Goal: Information Seeking & Learning: Learn about a topic

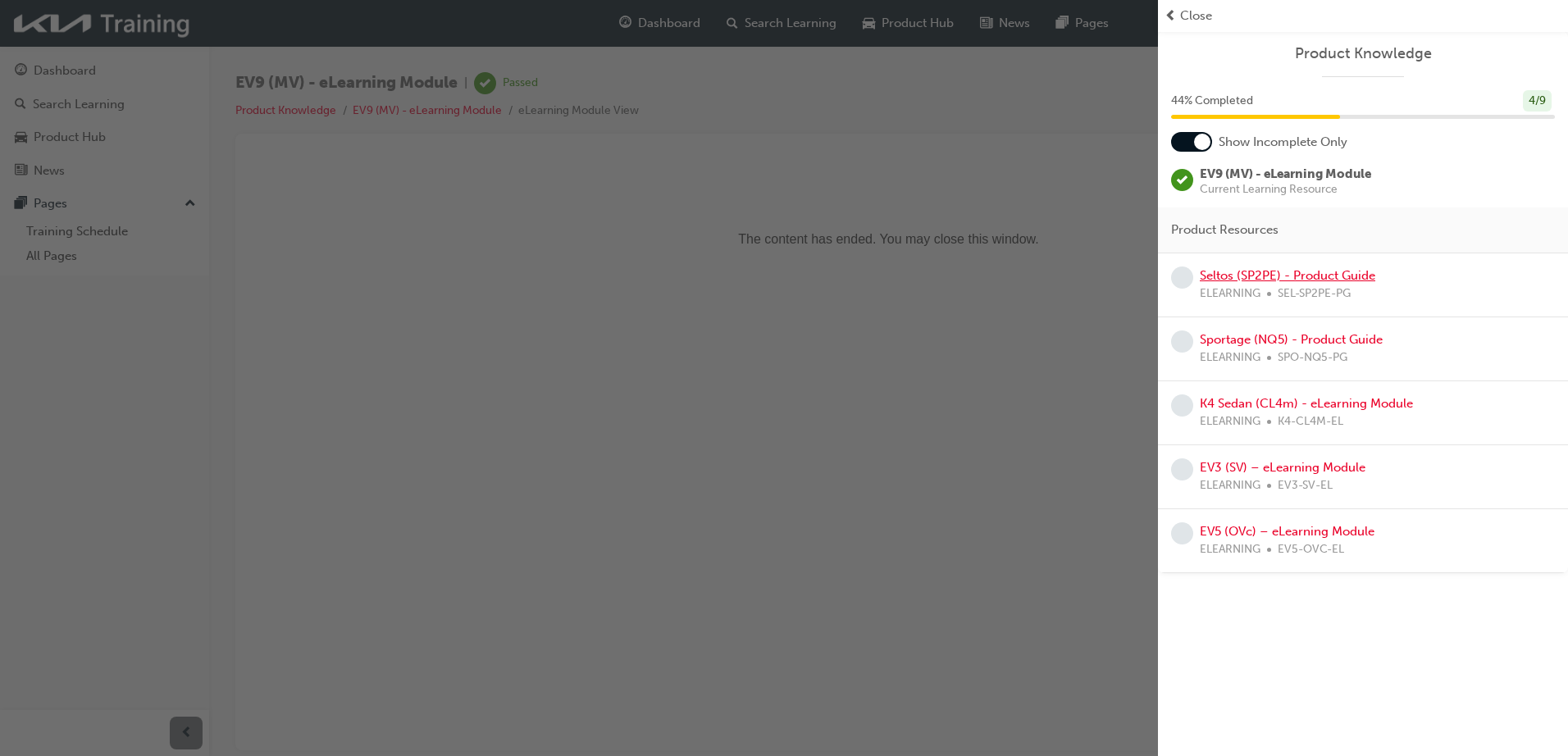
click at [1269, 278] on link "Seltos (SP2PE) - Product Guide" at bounding box center [1288, 275] width 176 height 15
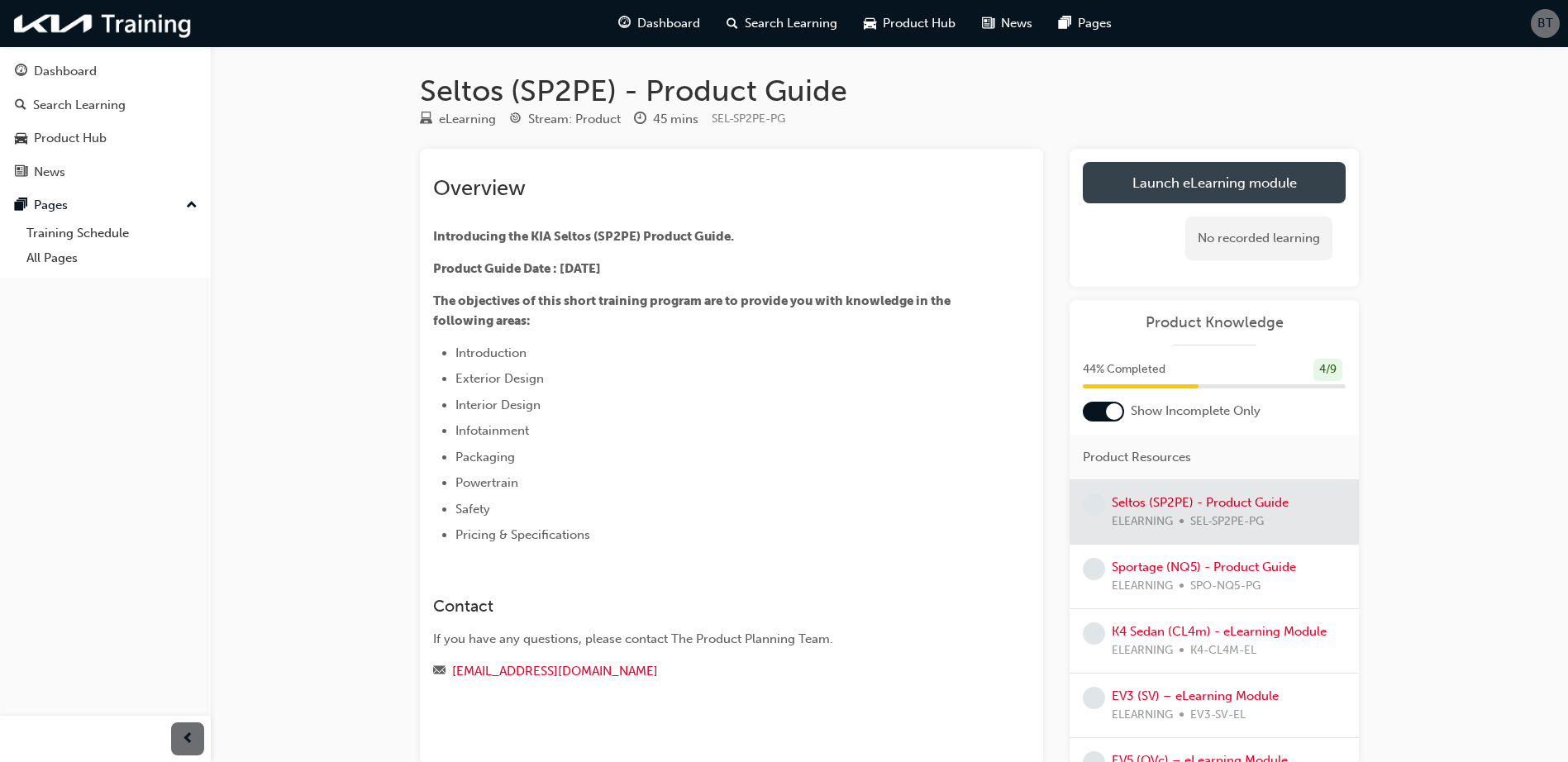
click at [1188, 170] on link "Launch eLearning module" at bounding box center [1214, 182] width 263 height 41
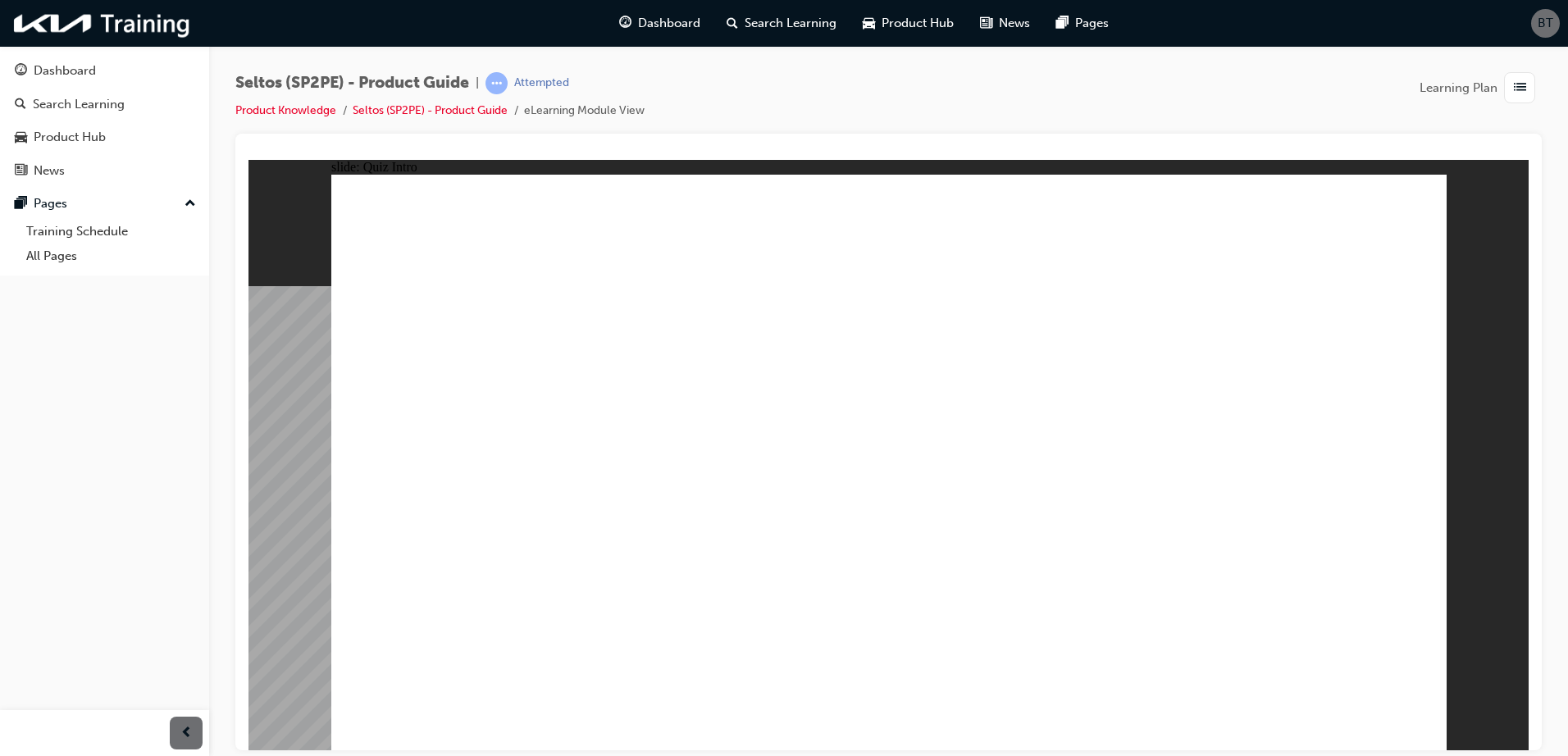
radio input "true"
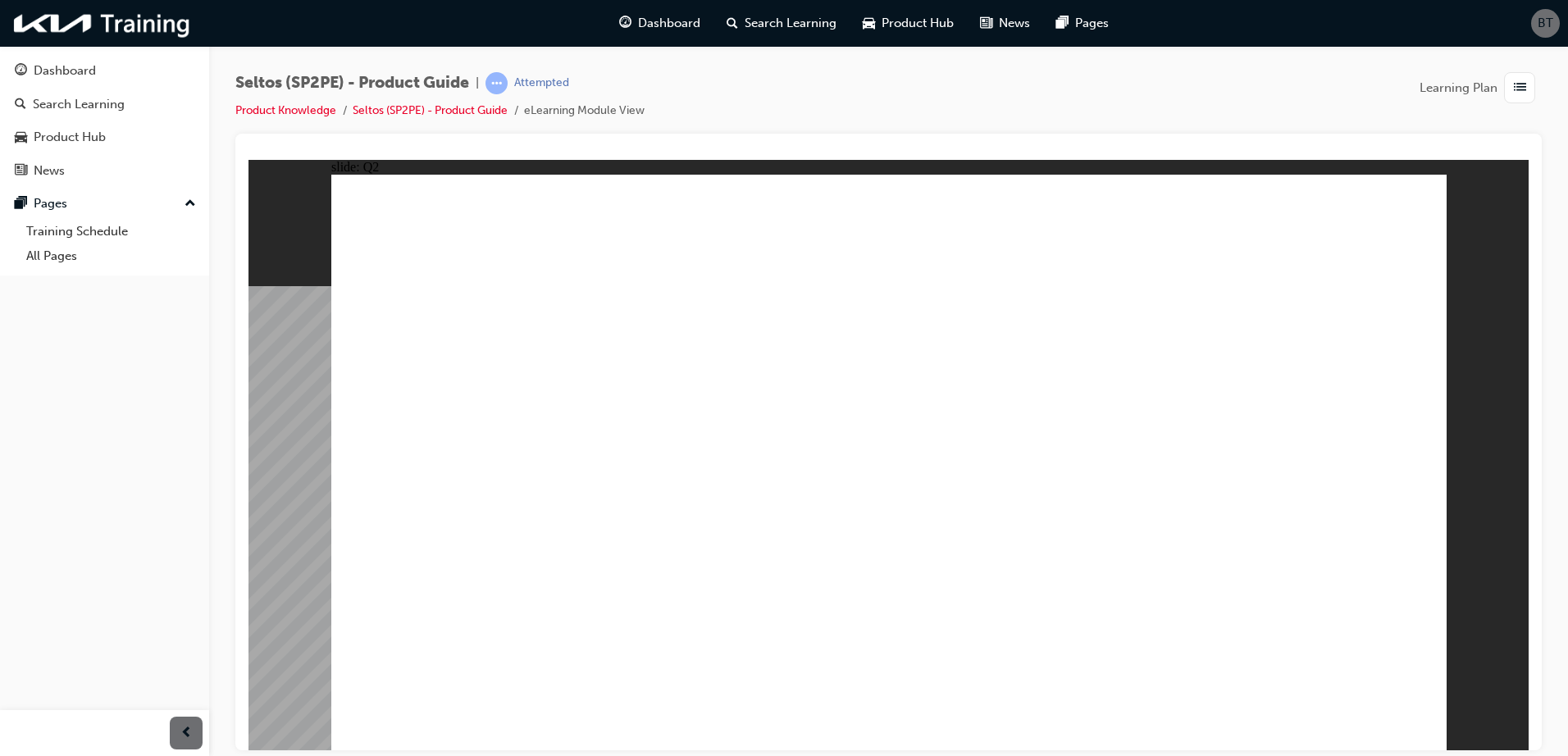
radio input "true"
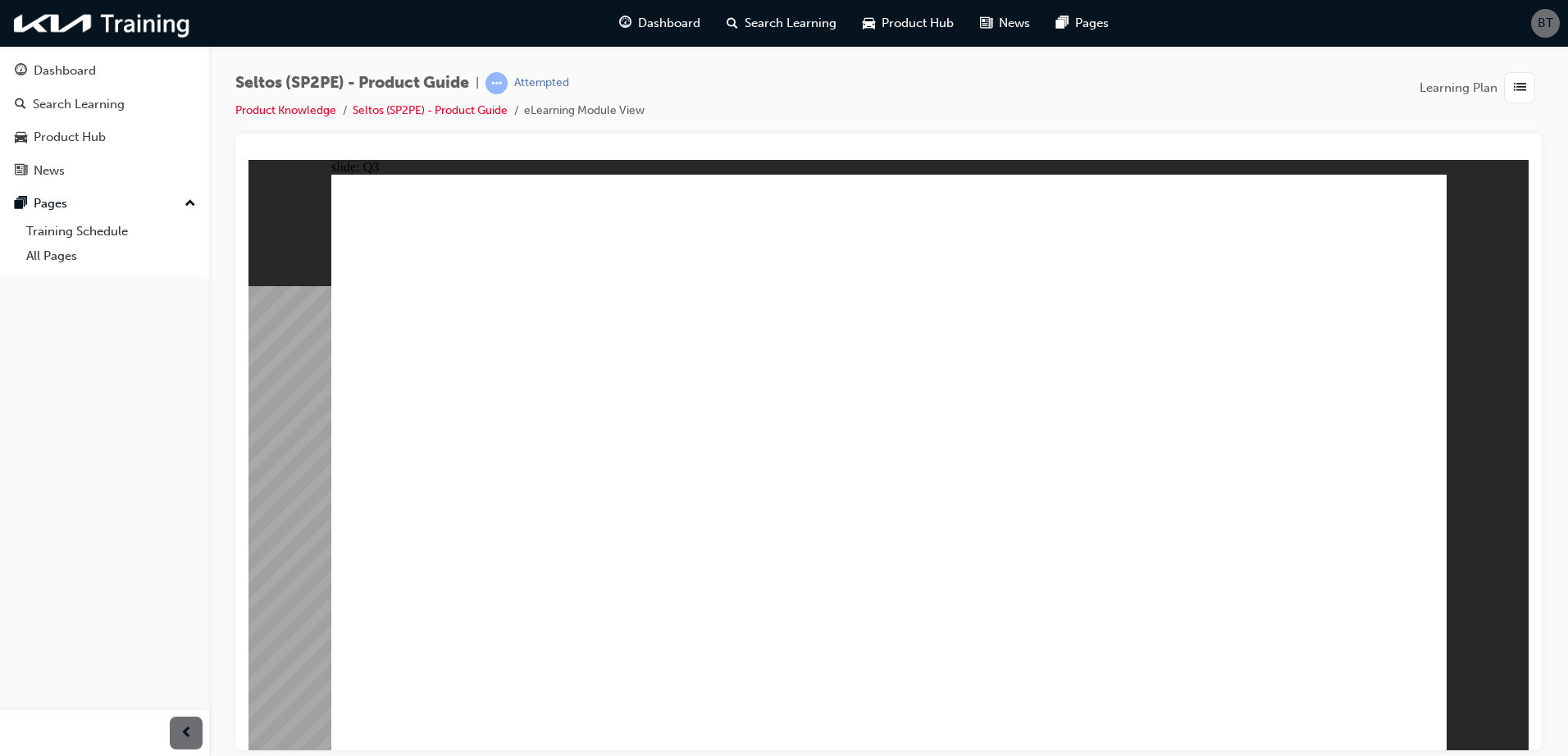
radio input "true"
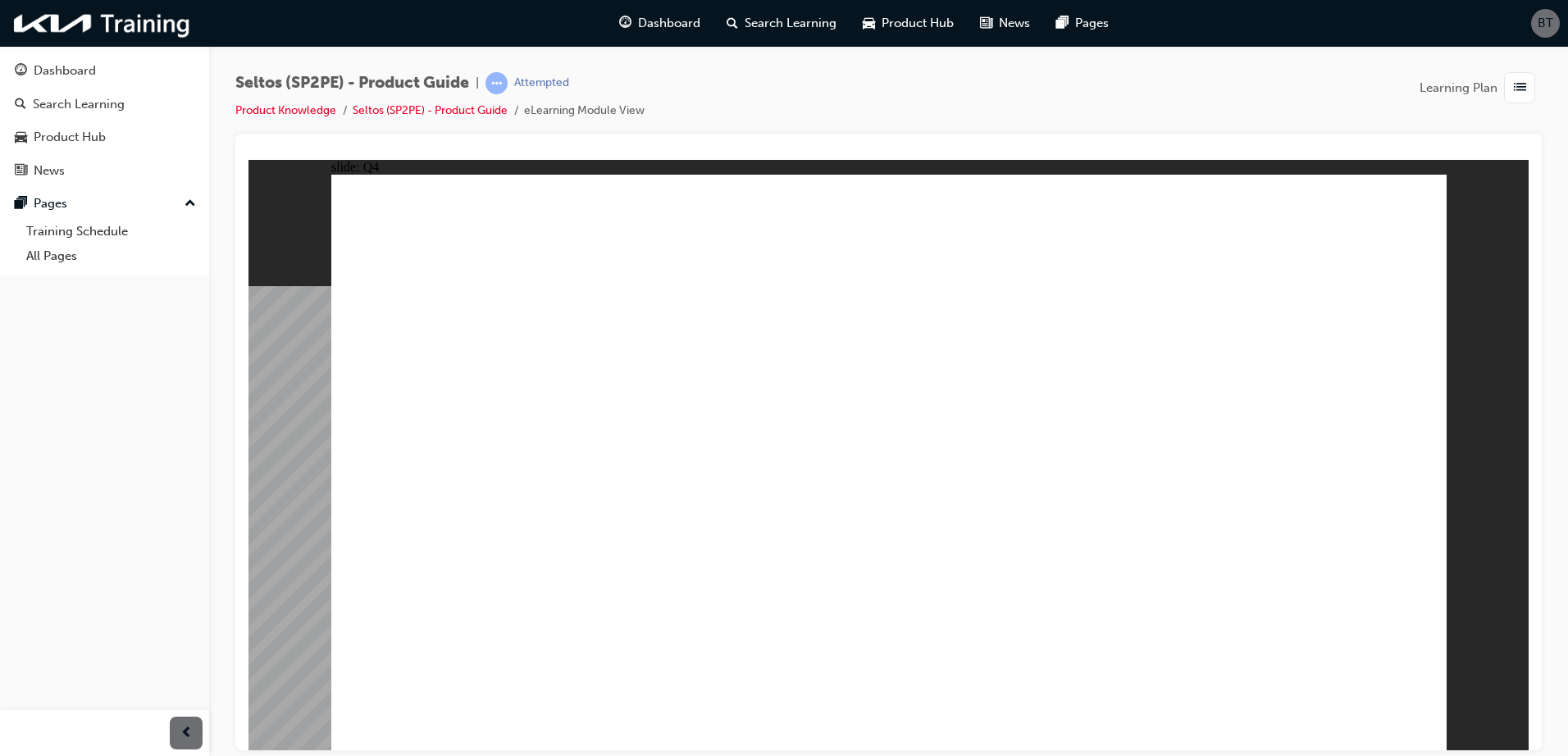
radio input "true"
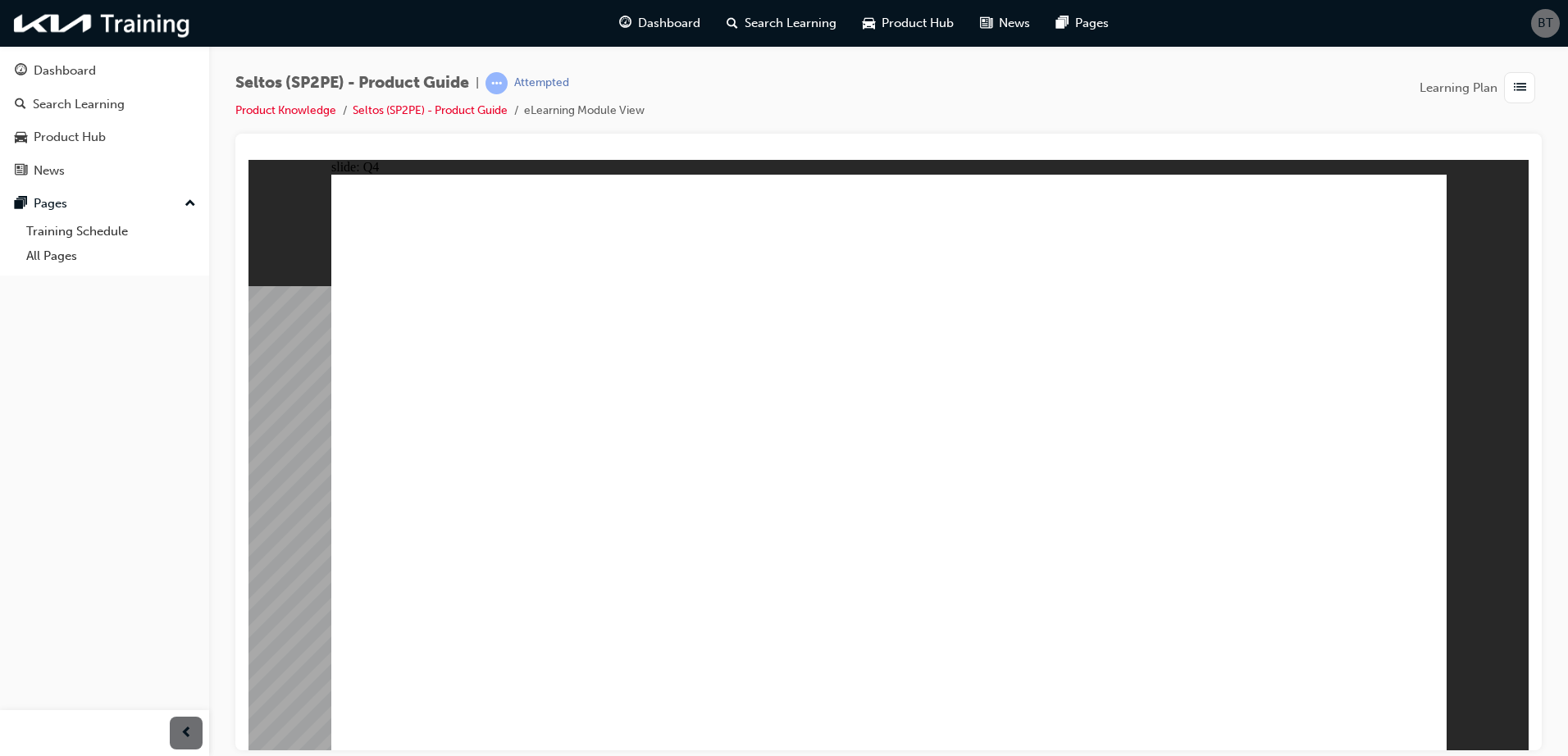
radio input "true"
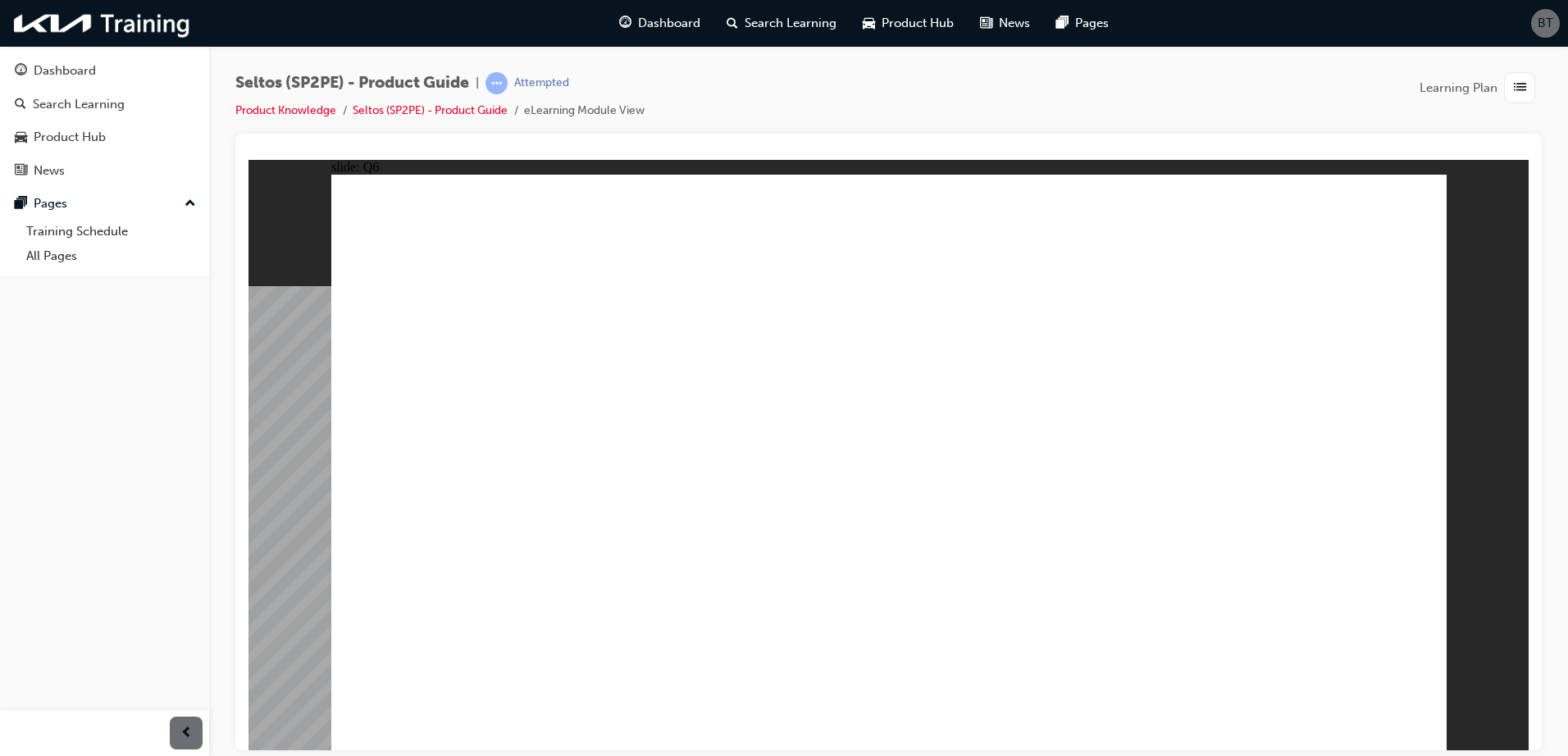
radio input "true"
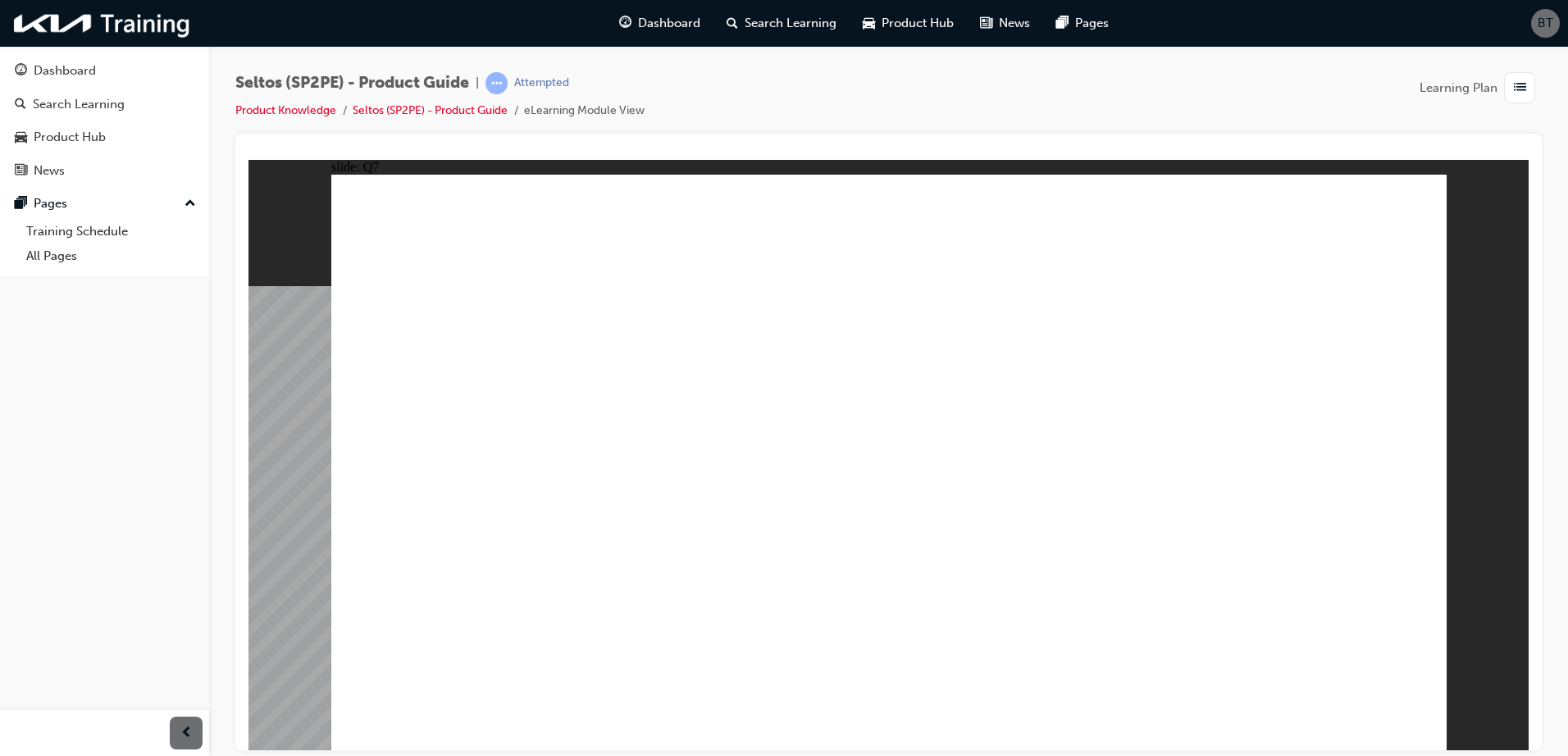
drag, startPoint x: 965, startPoint y: 440, endPoint x: 1003, endPoint y: 482, distance: 56.6
radio input "true"
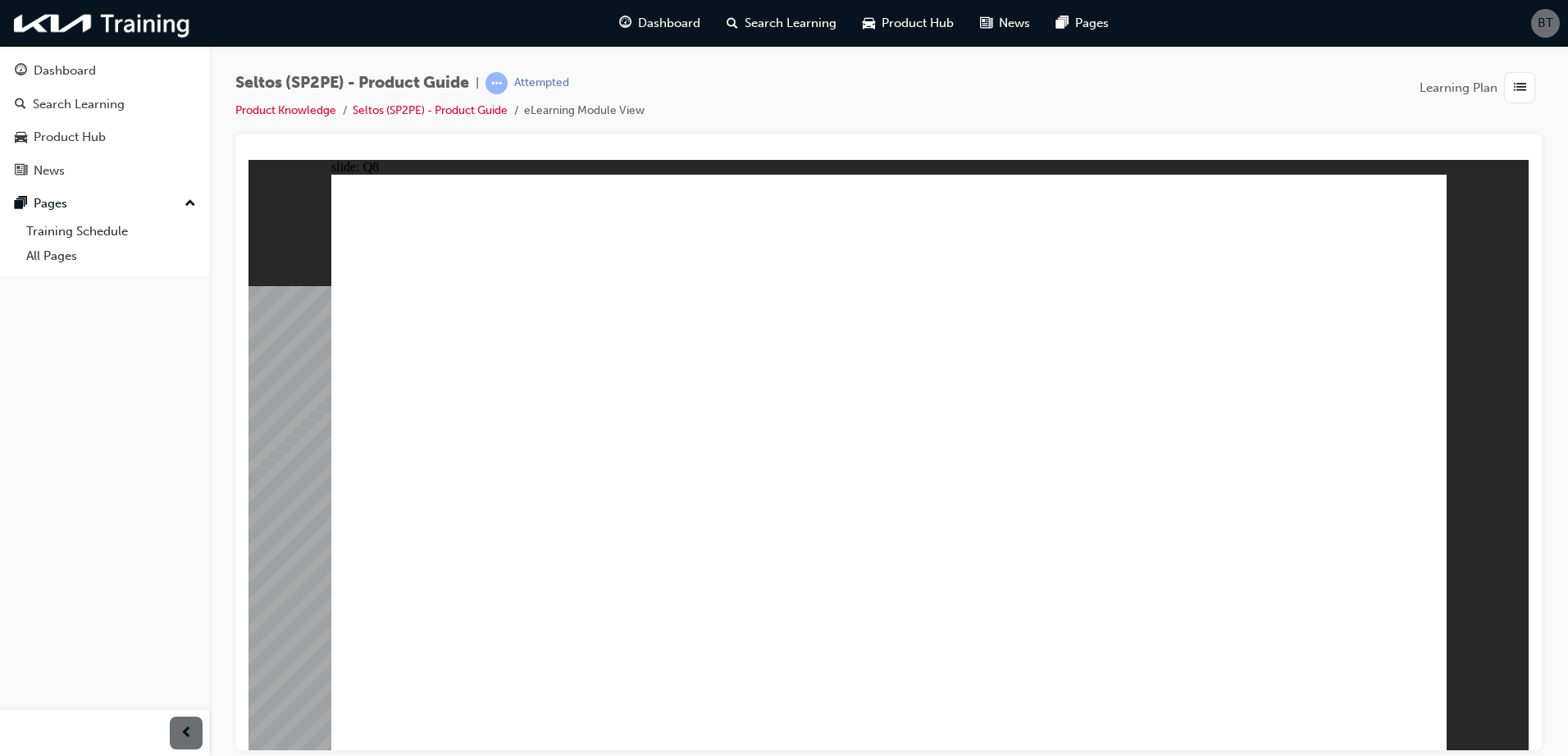
radio input "true"
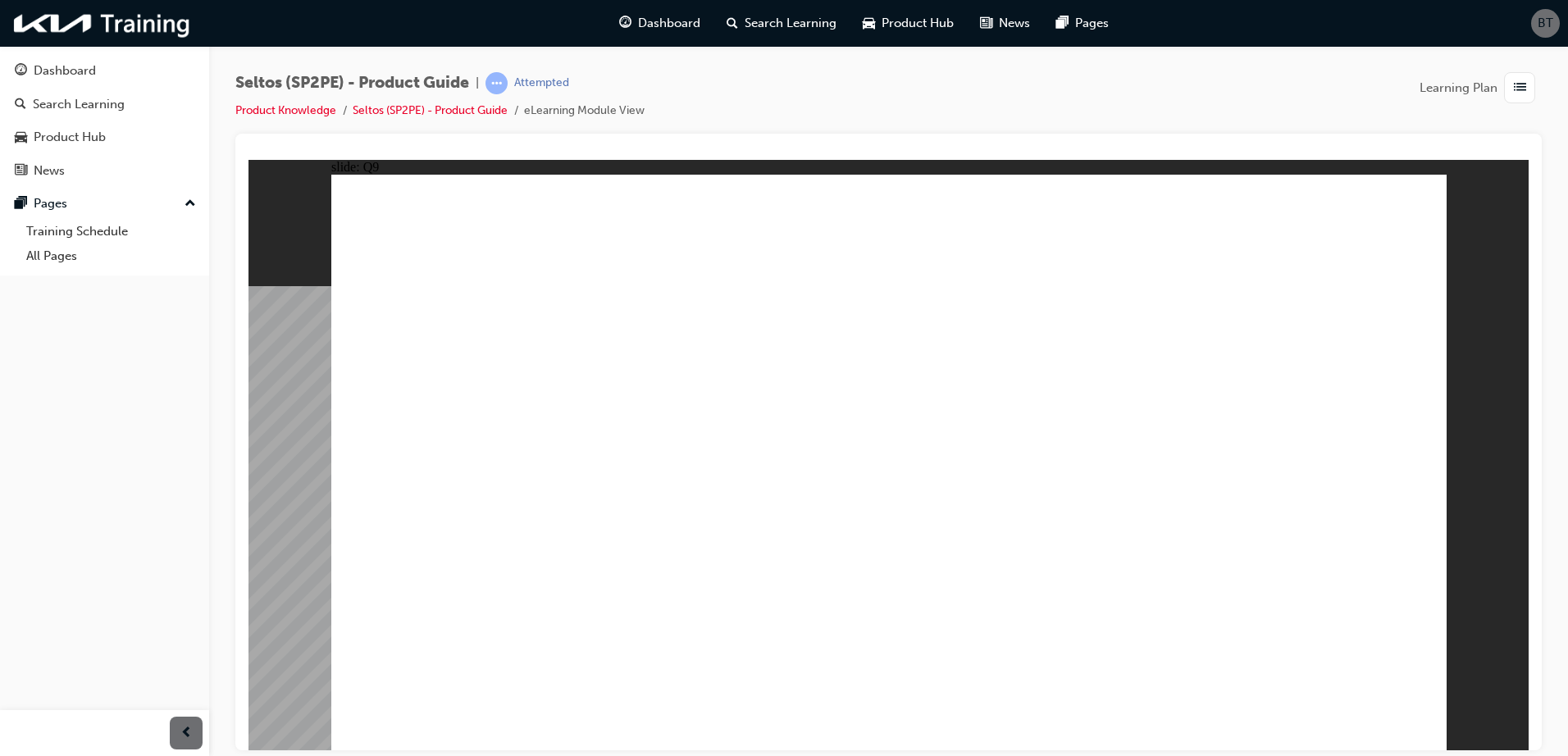
radio input "true"
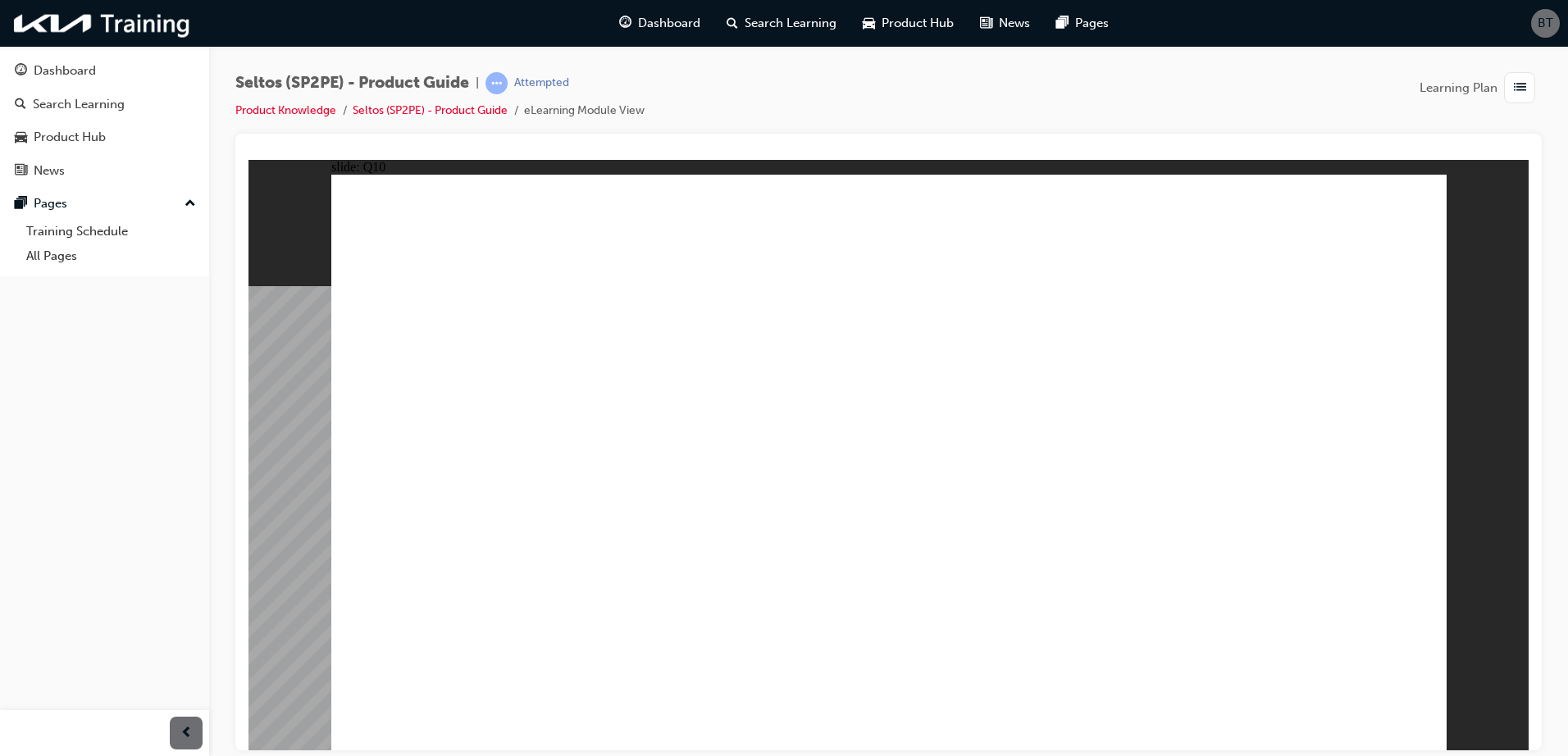
radio input "true"
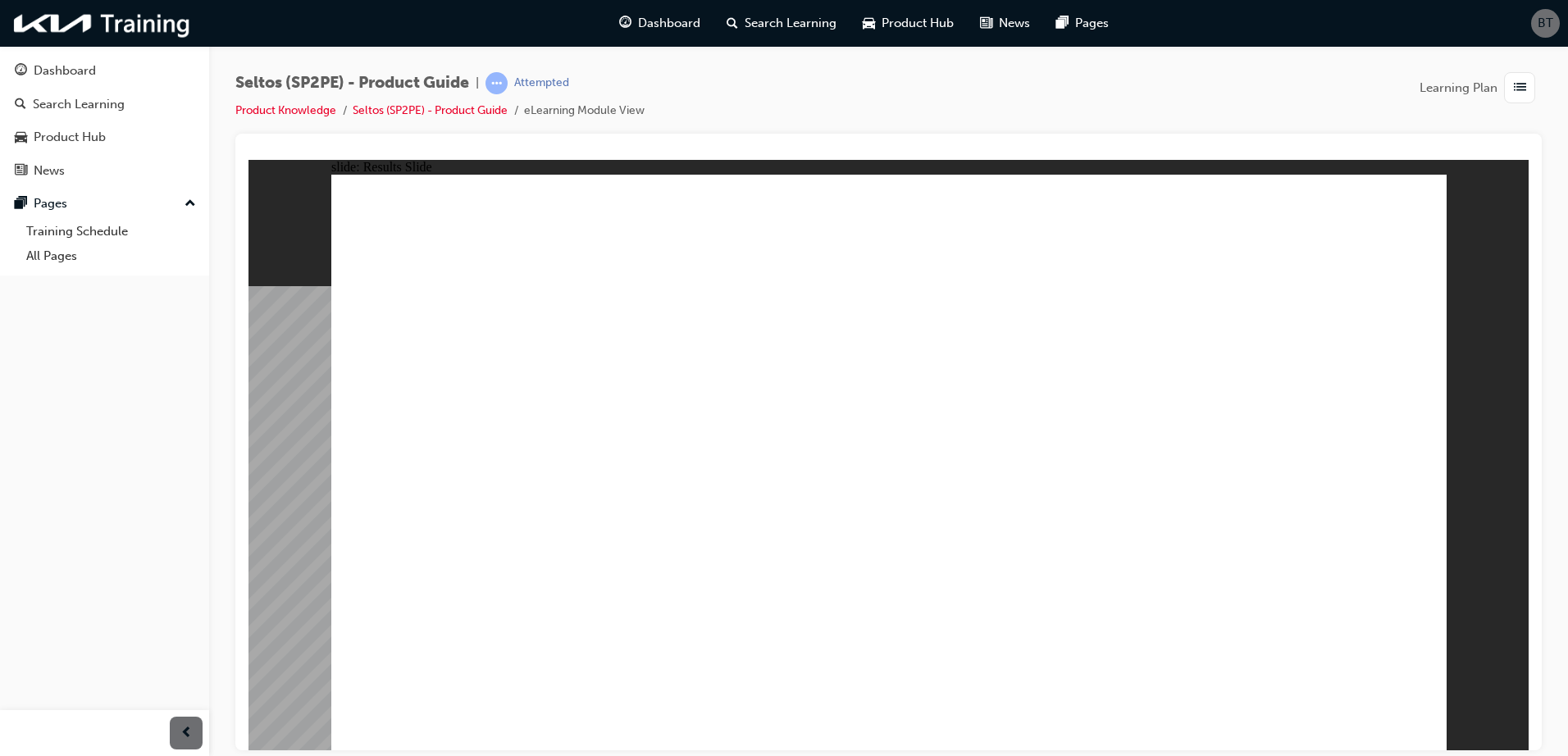
radio input "true"
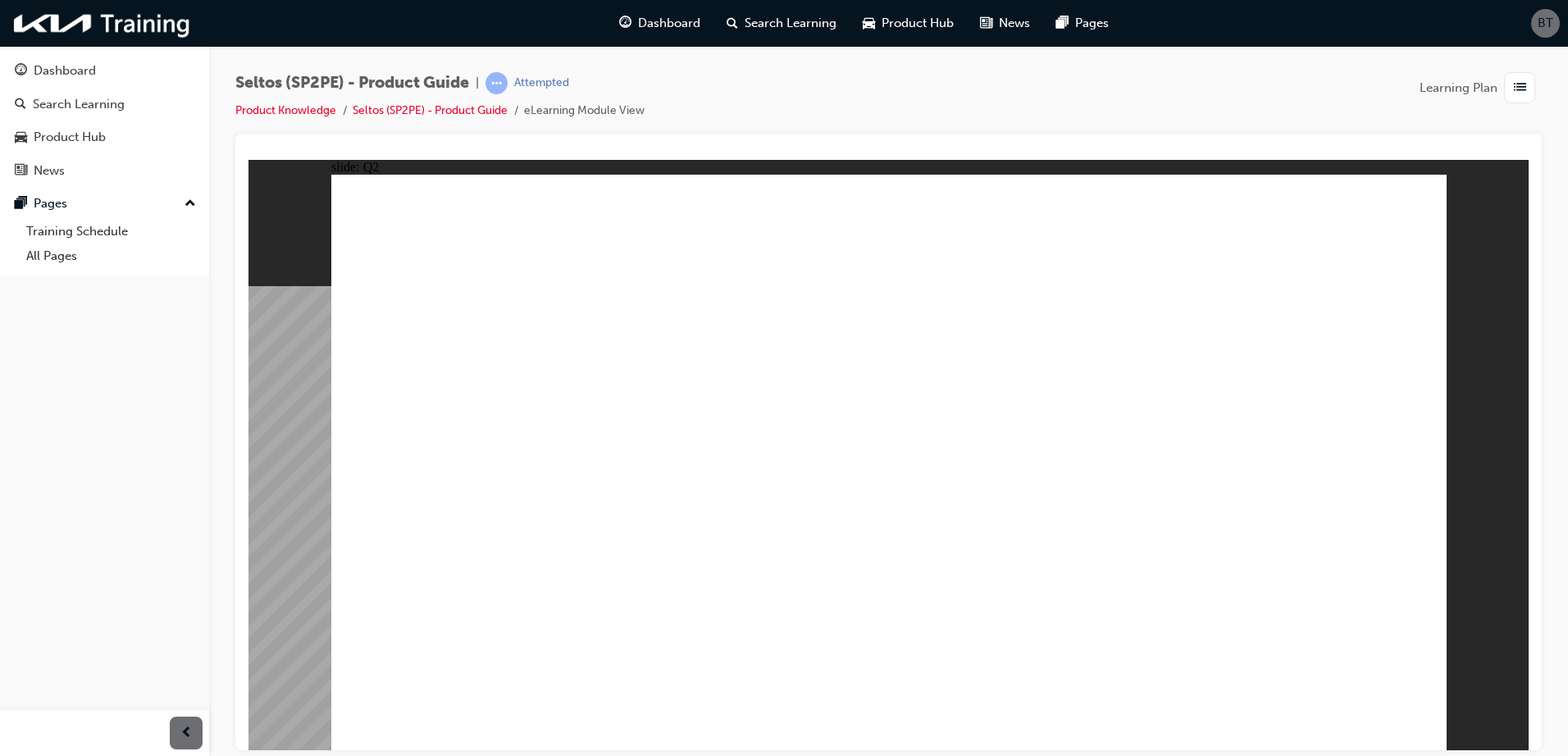
radio input "true"
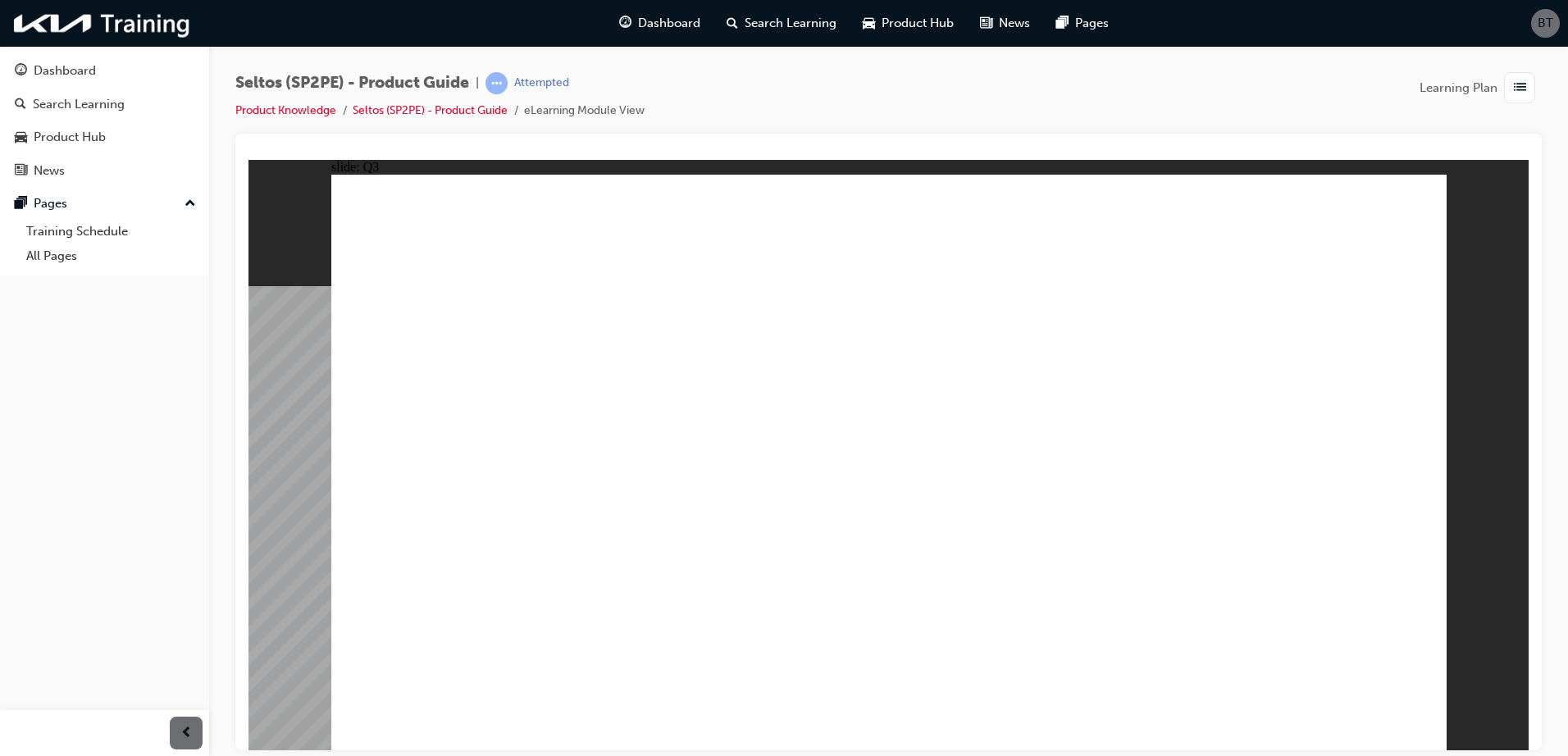
radio input "true"
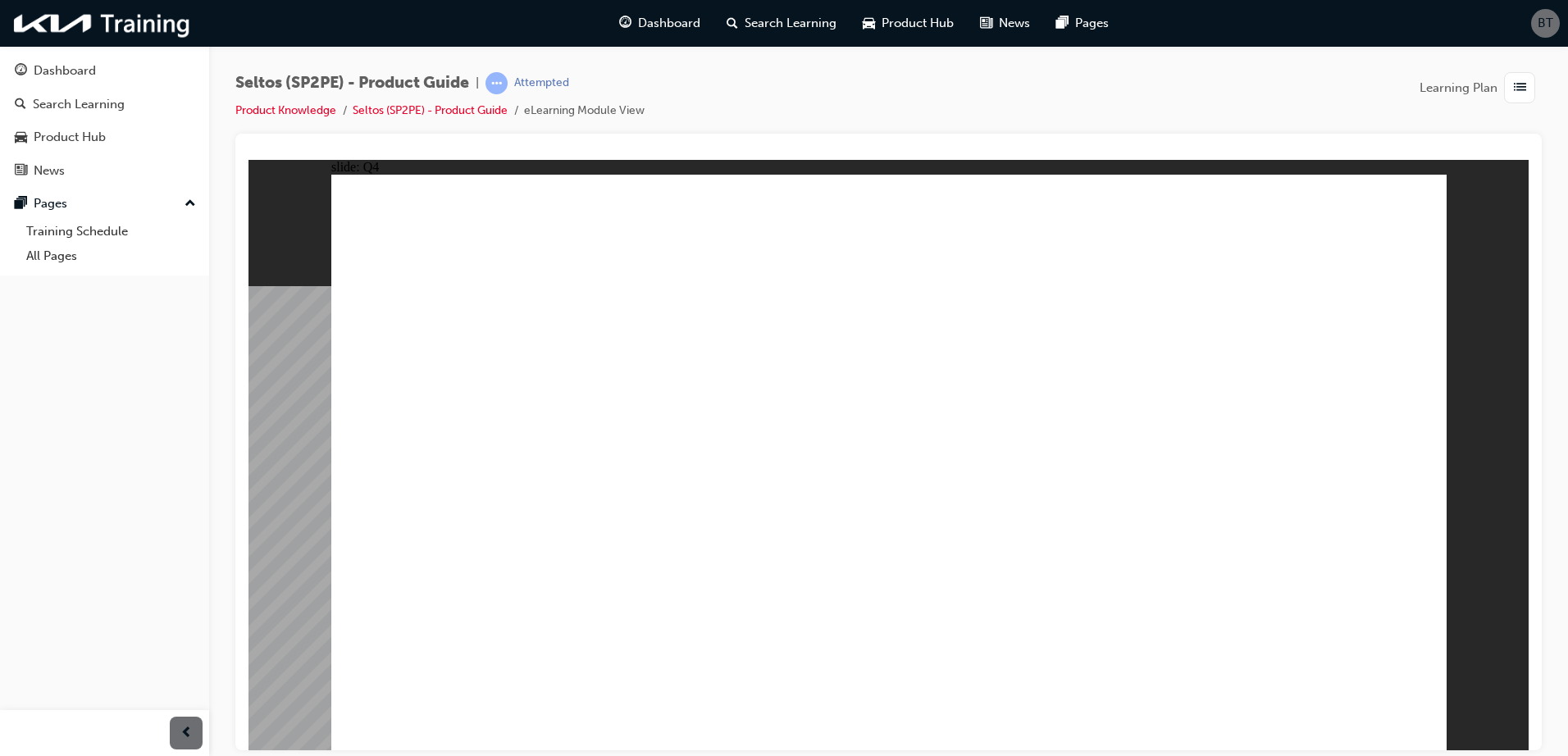
radio input "true"
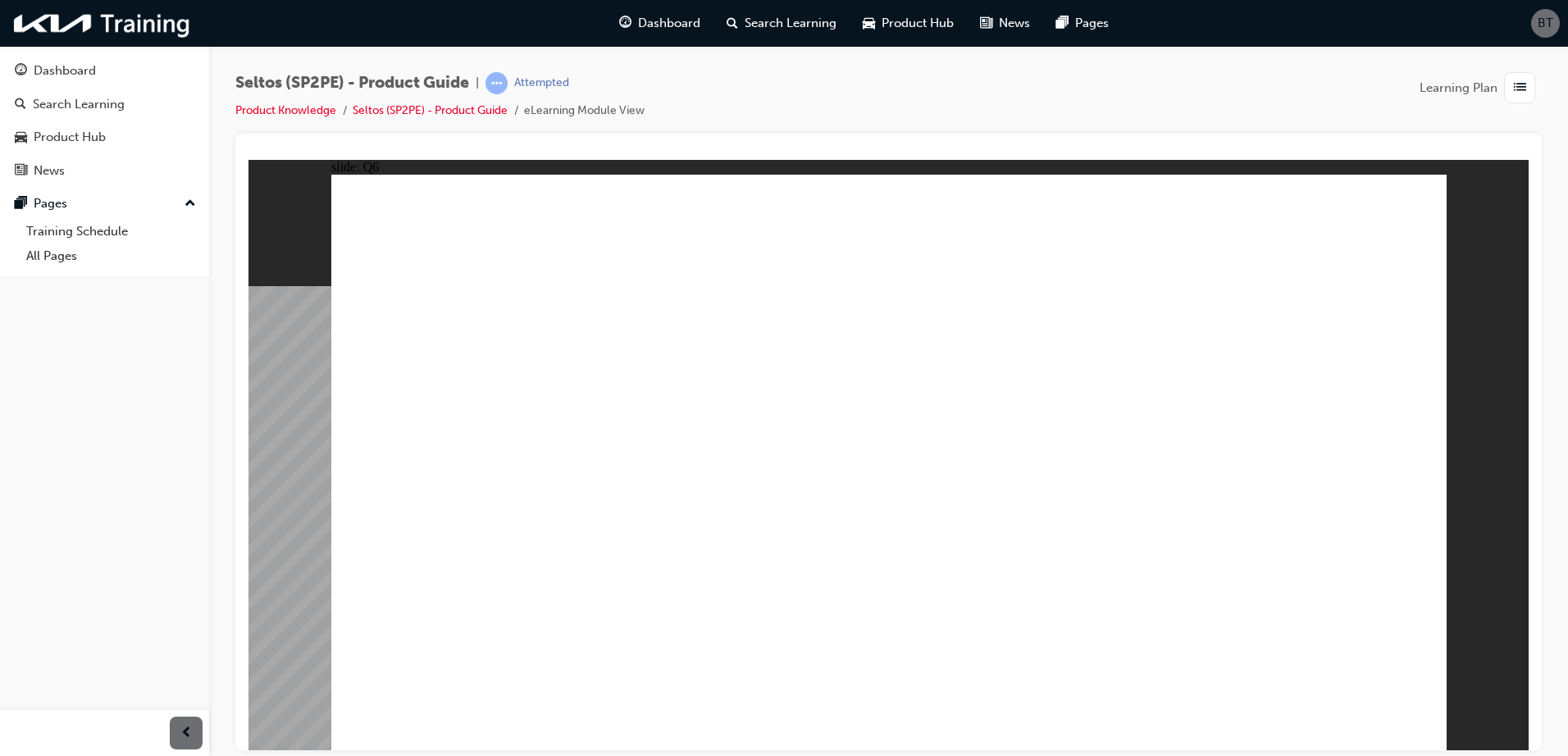
radio input "true"
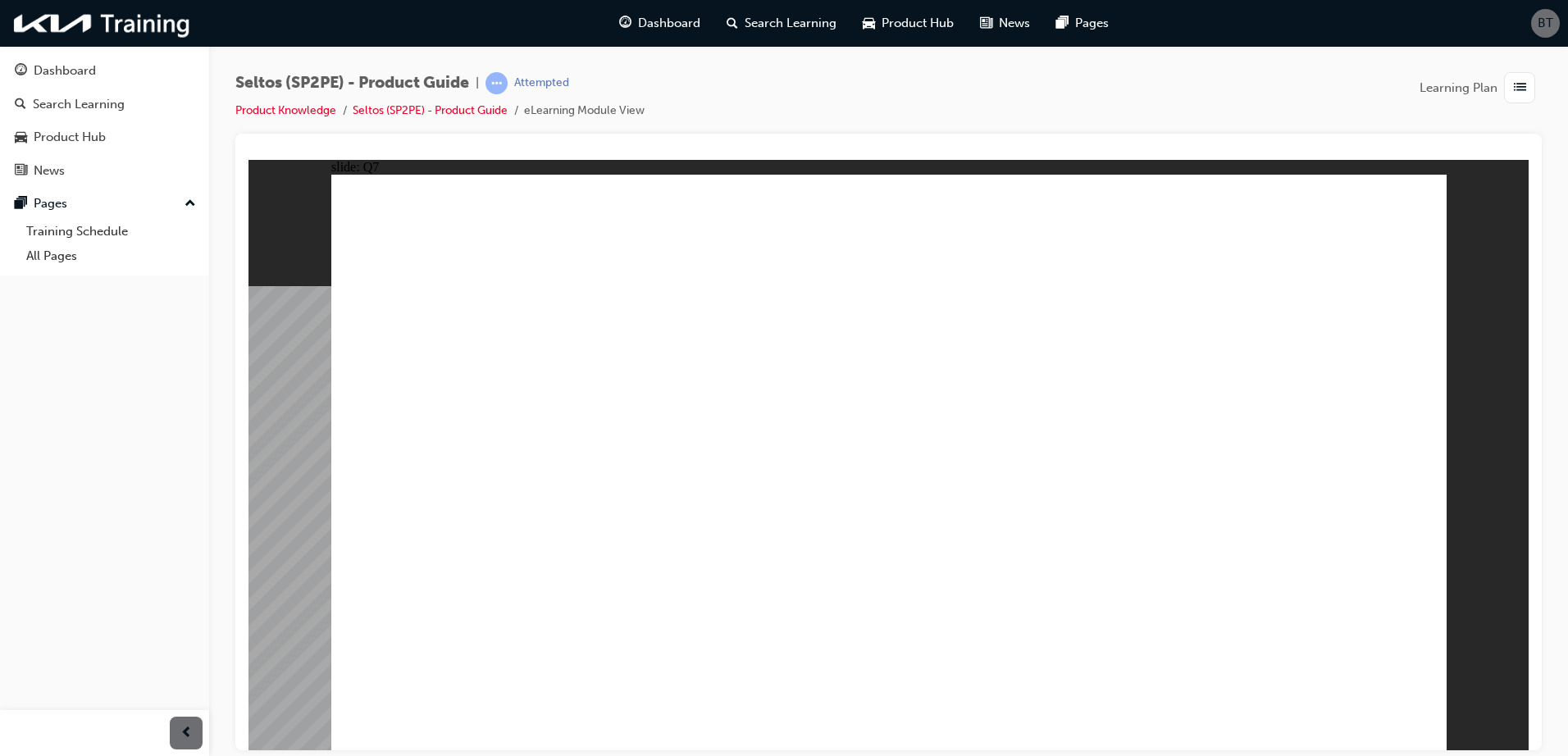
radio input "true"
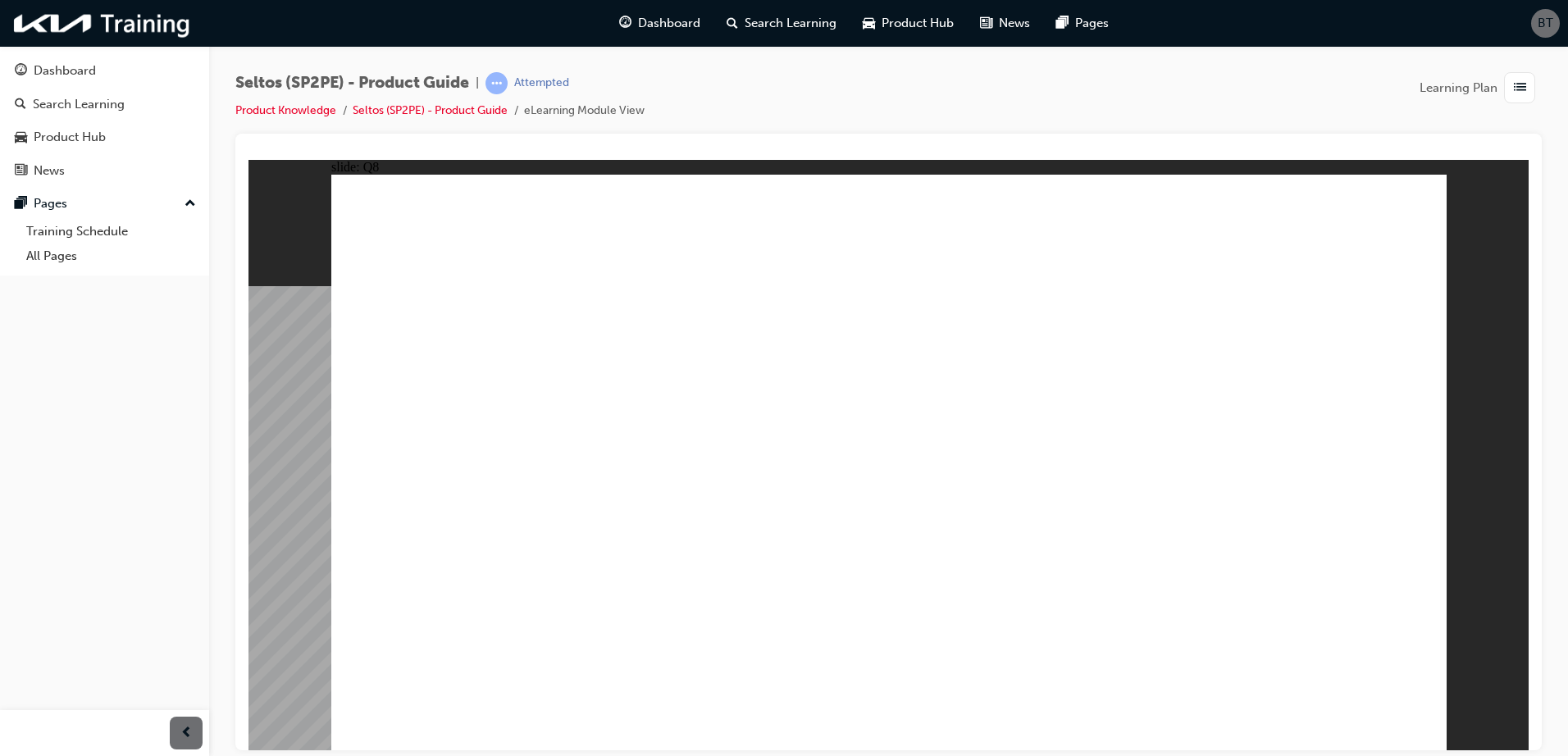
radio input "true"
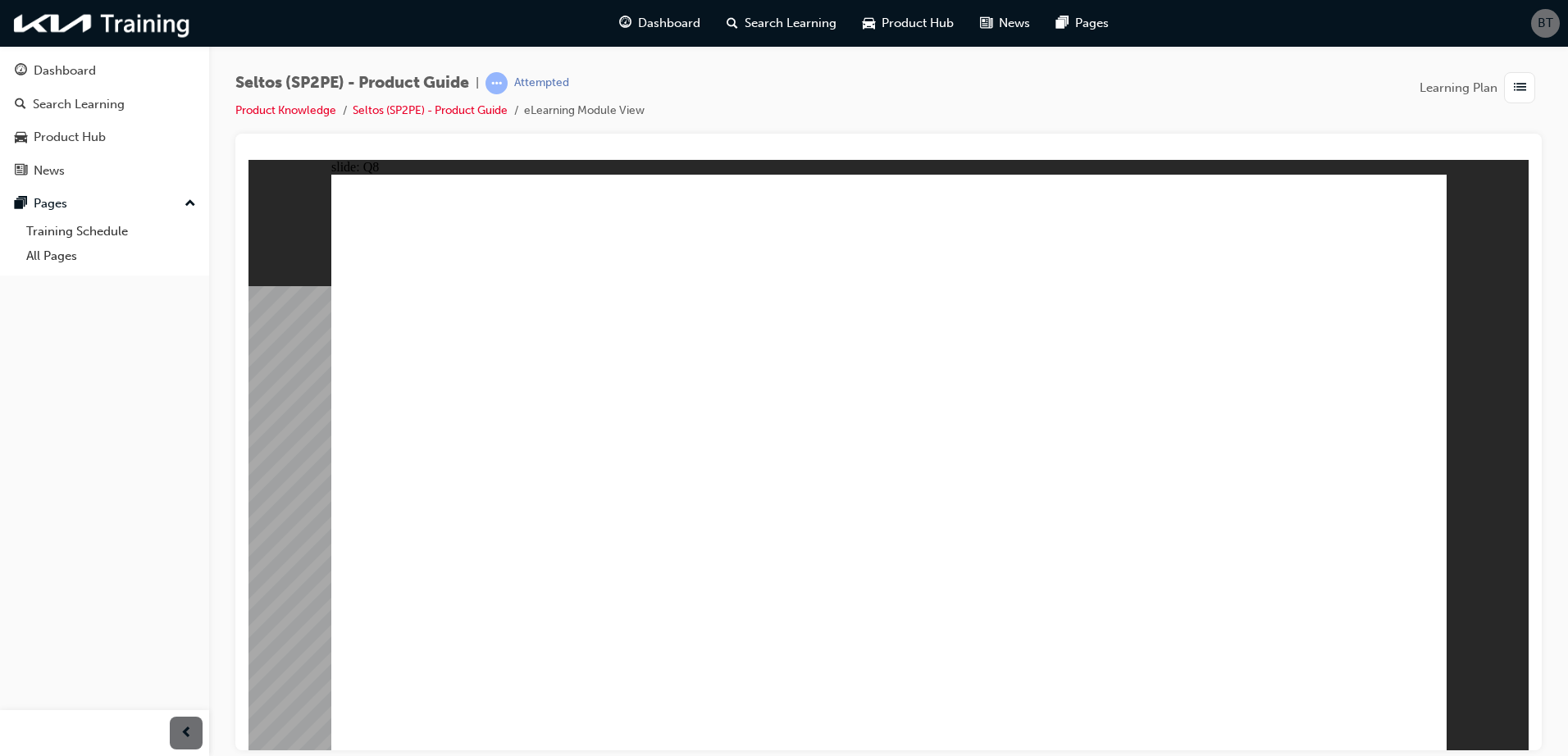
radio input "true"
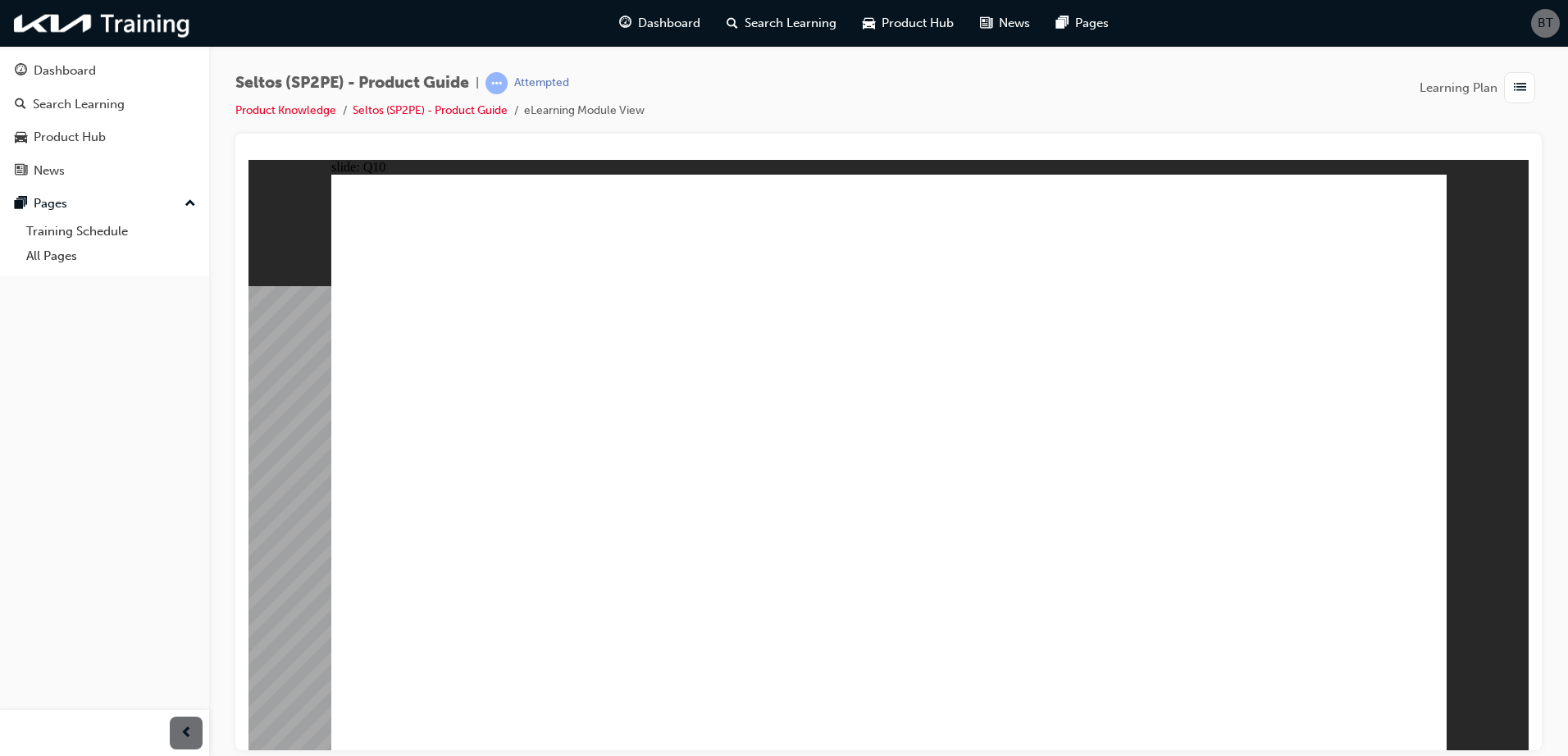
radio input "true"
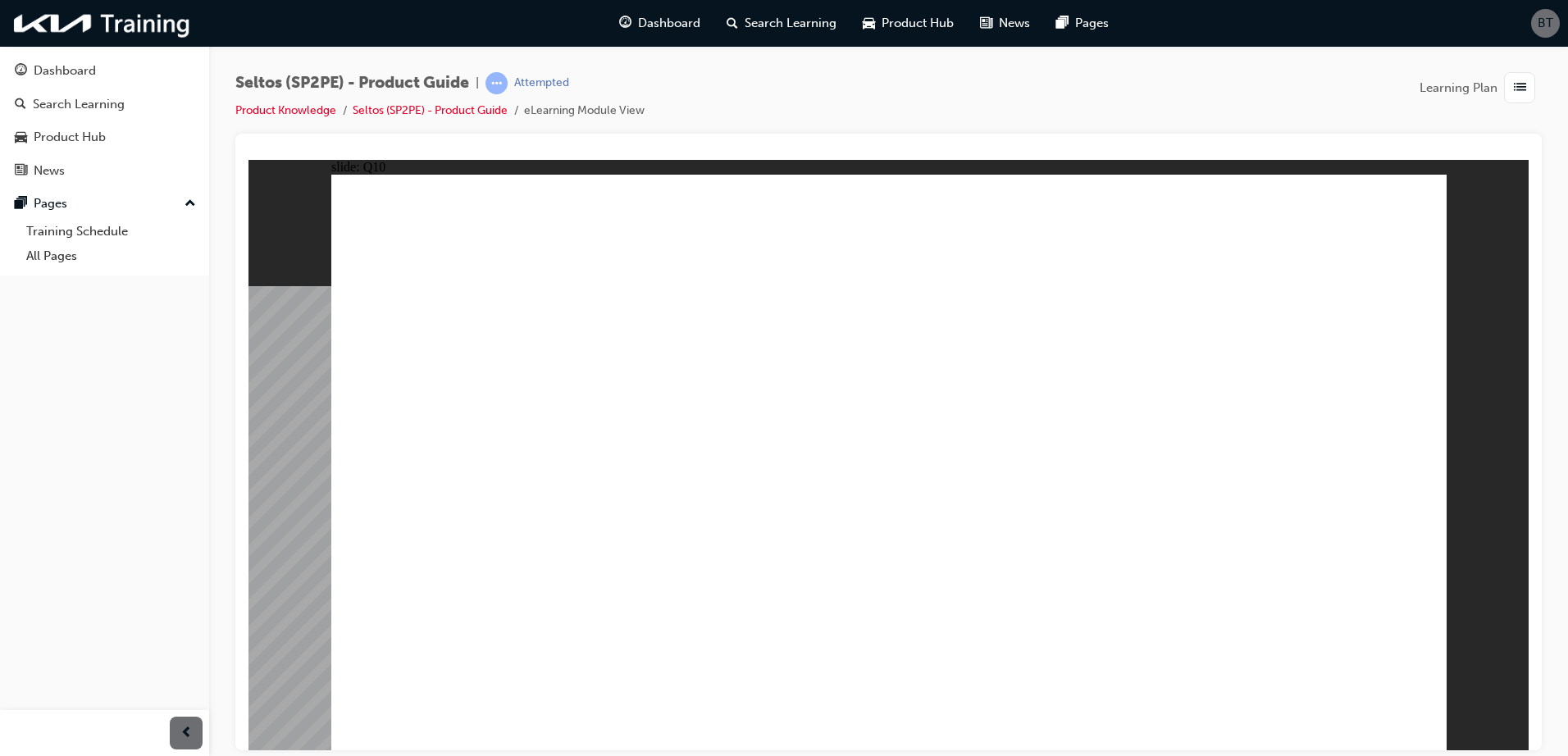
radio input "true"
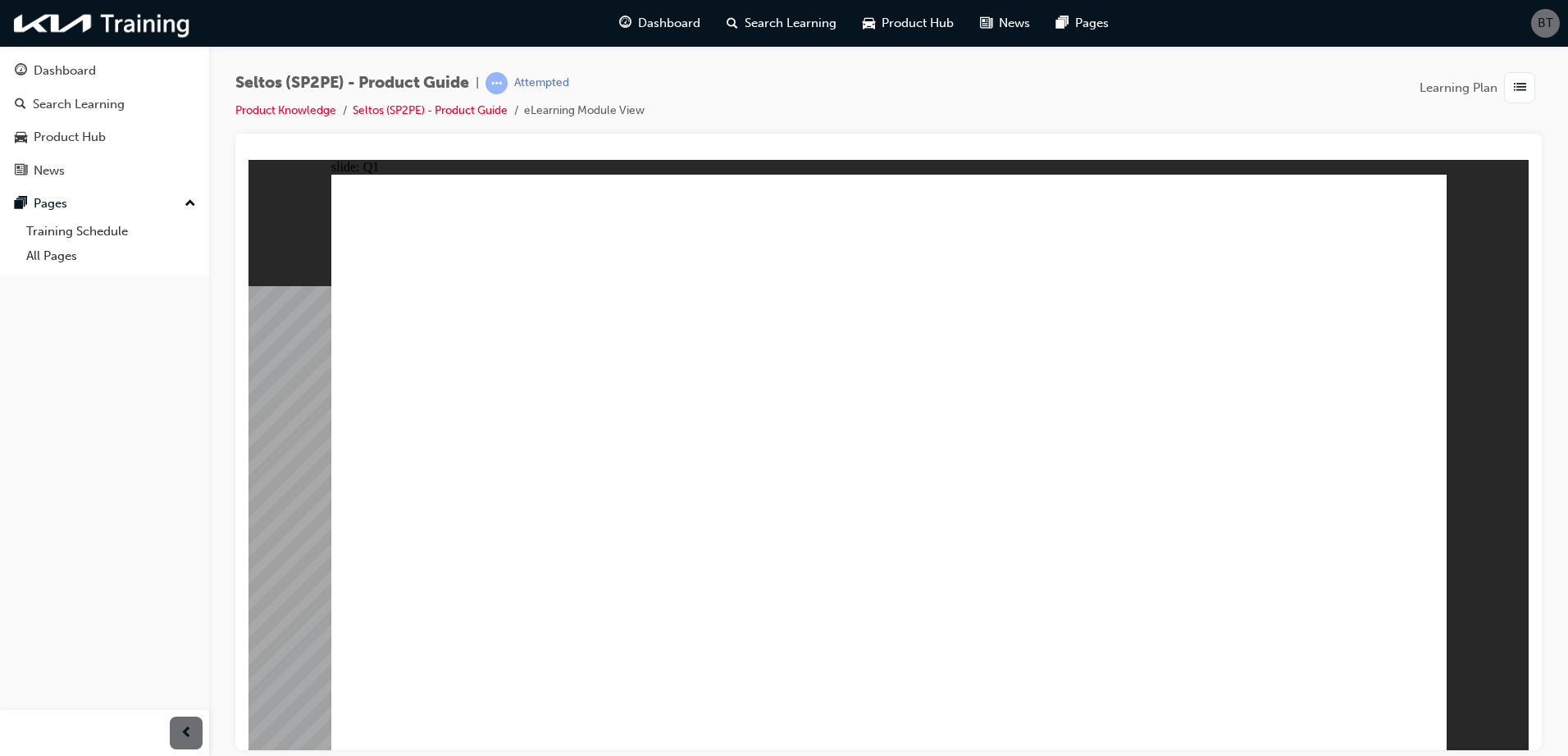
radio input "true"
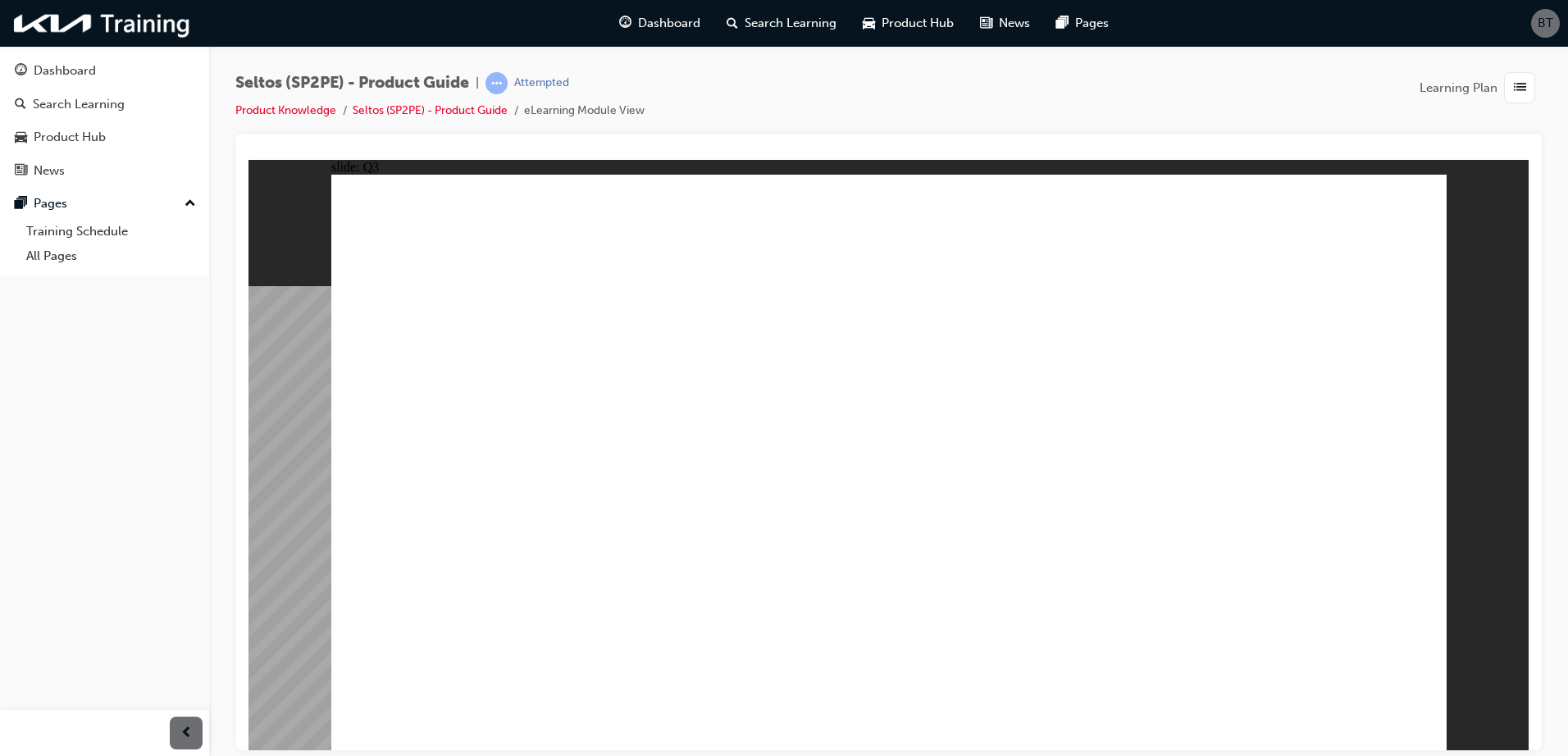
radio input "true"
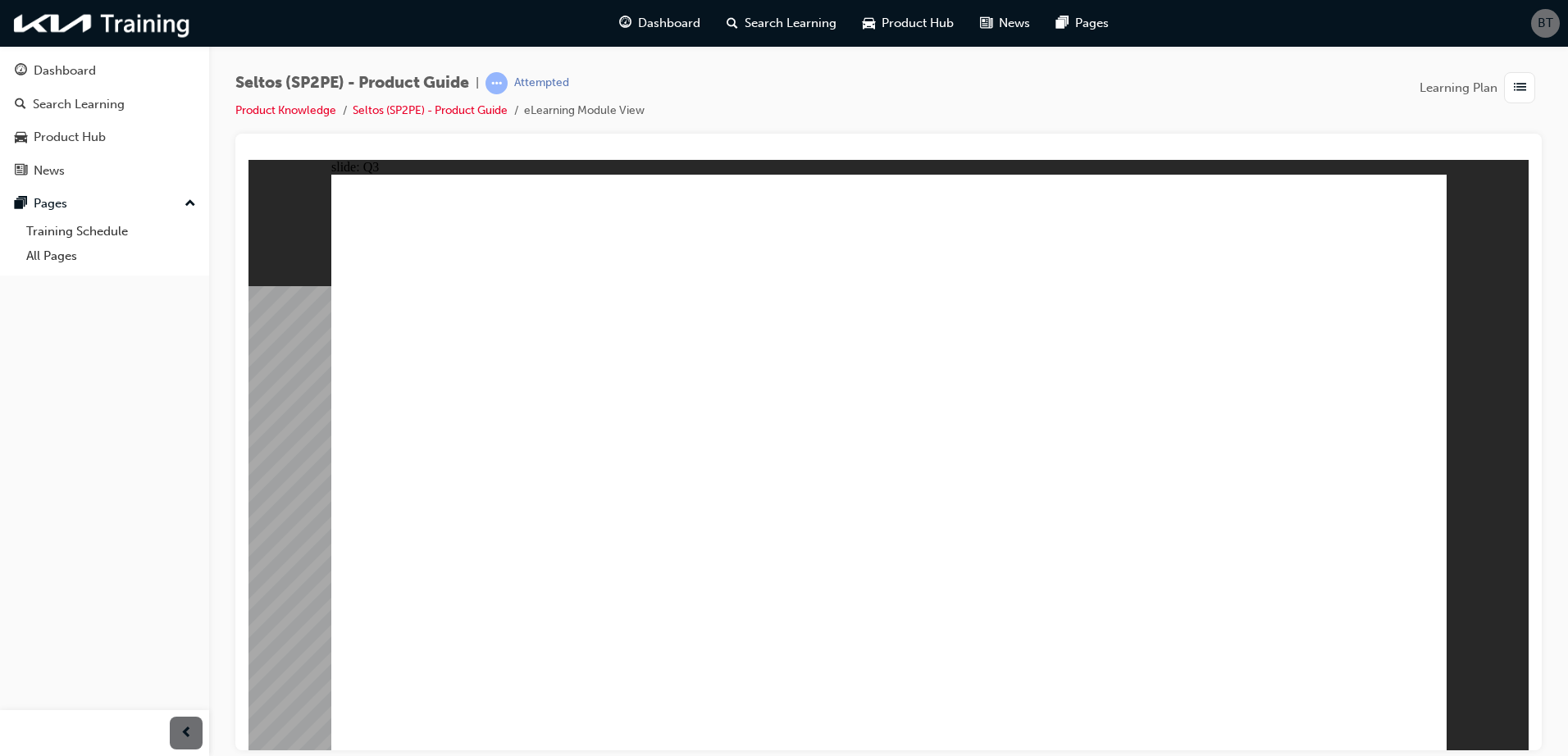
radio input "true"
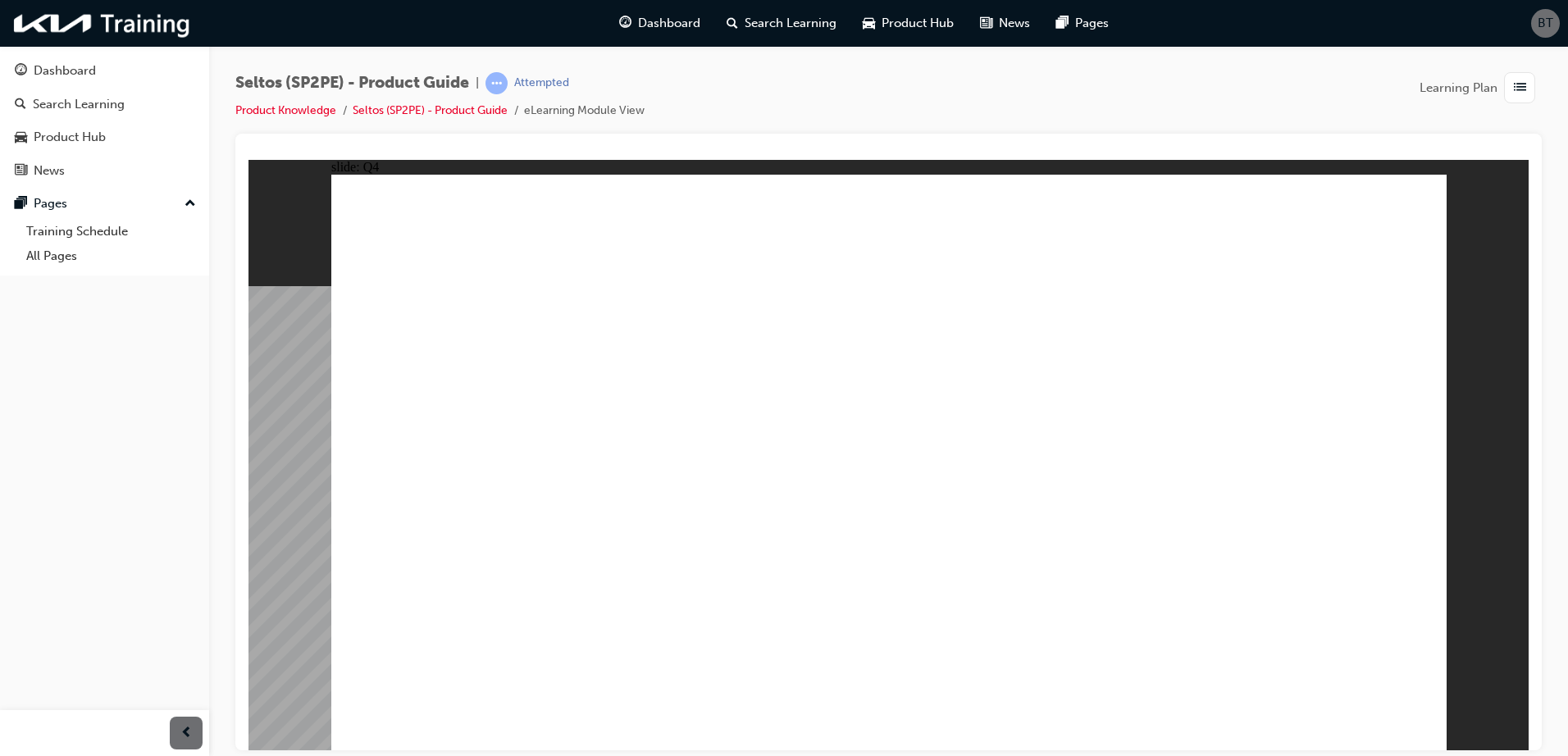
radio input "true"
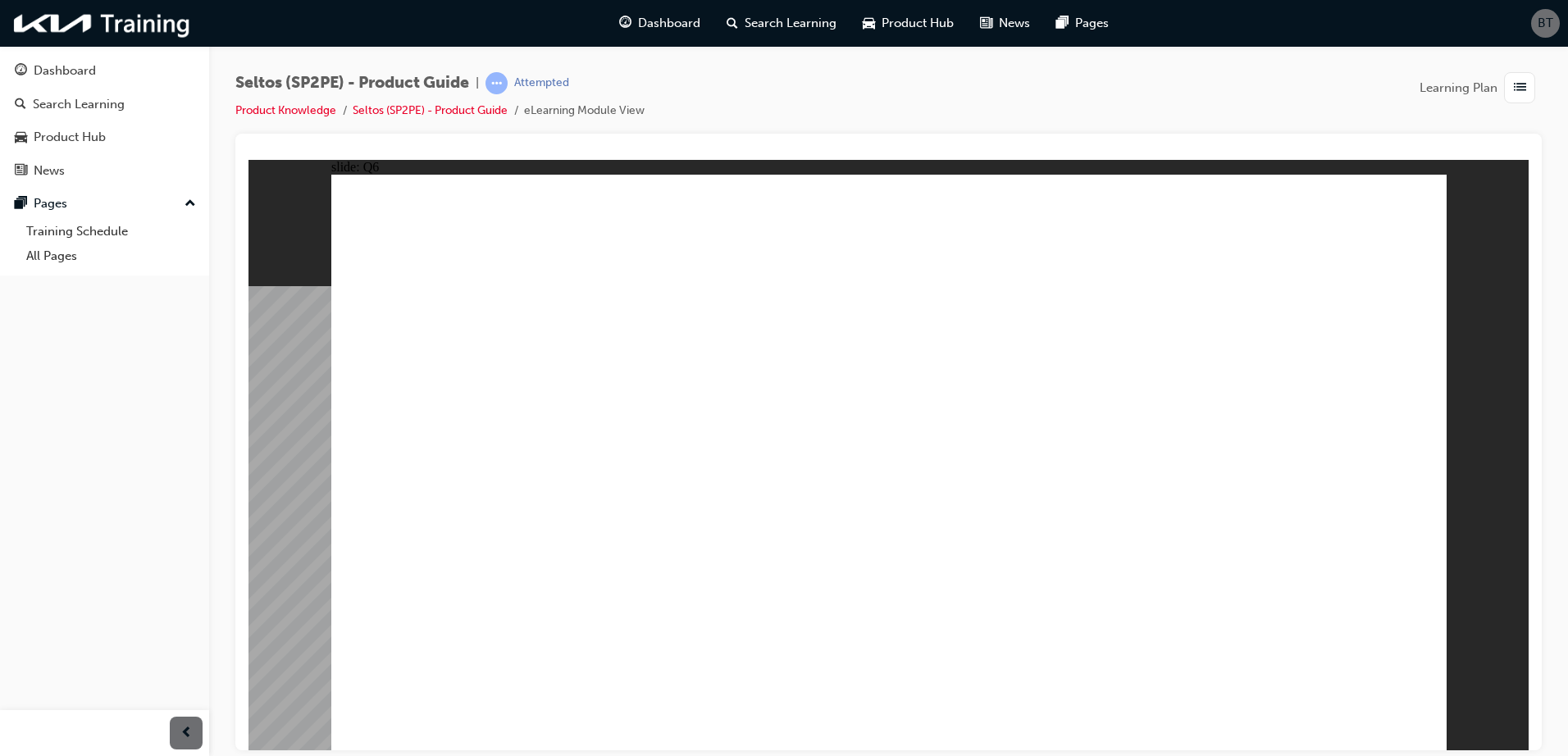
drag, startPoint x: 971, startPoint y: 525, endPoint x: 1004, endPoint y: 525, distance: 33.0
radio input "true"
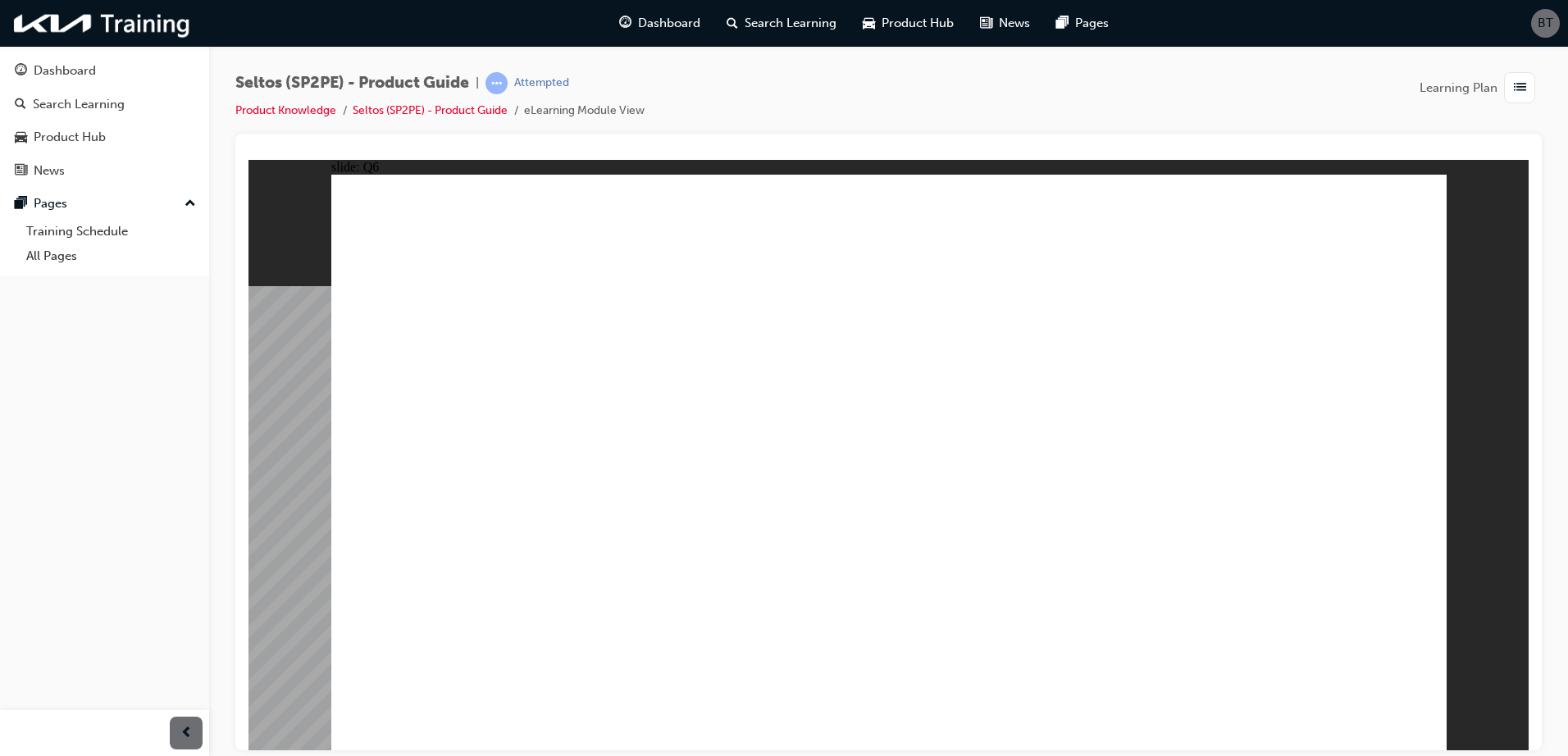
radio input "true"
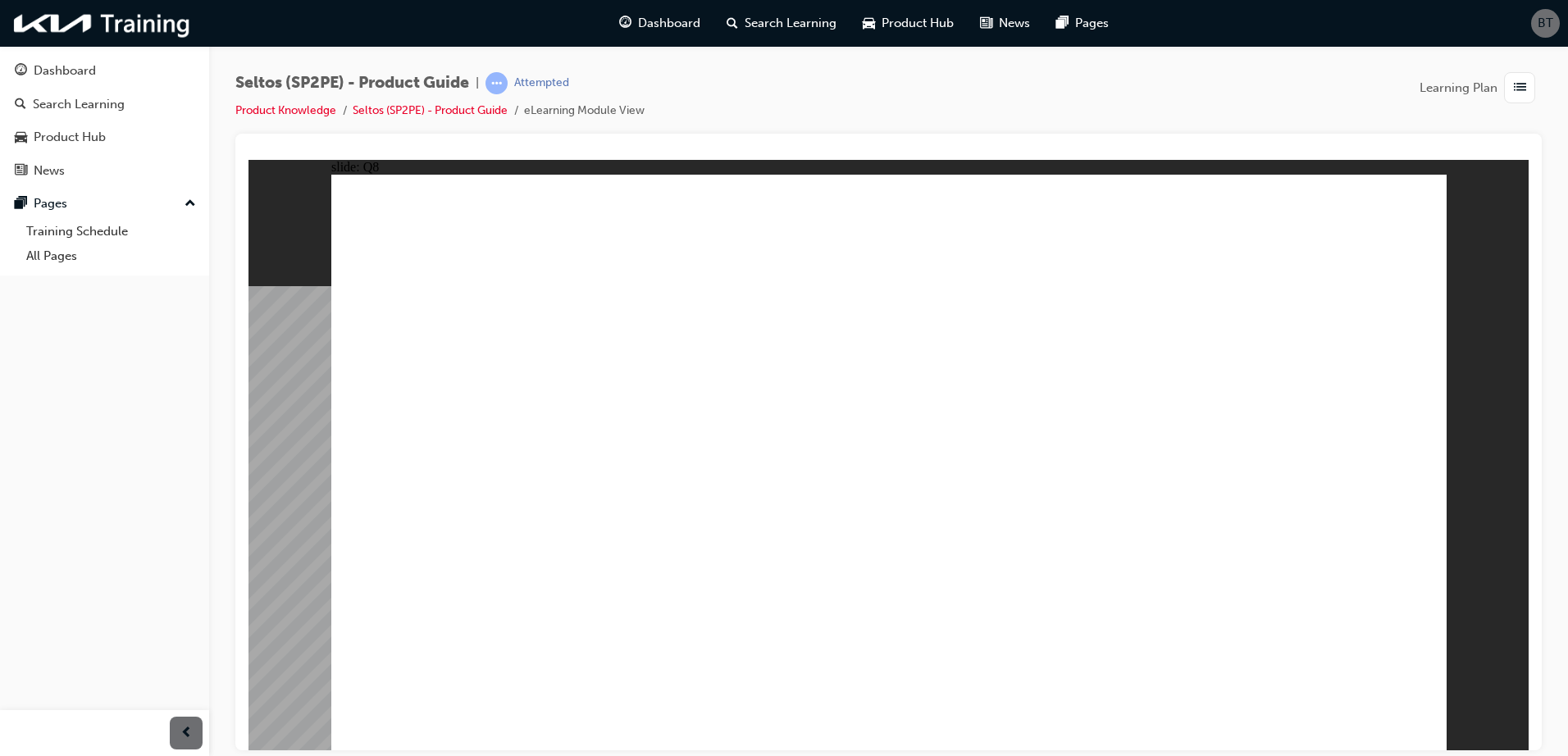
radio input "true"
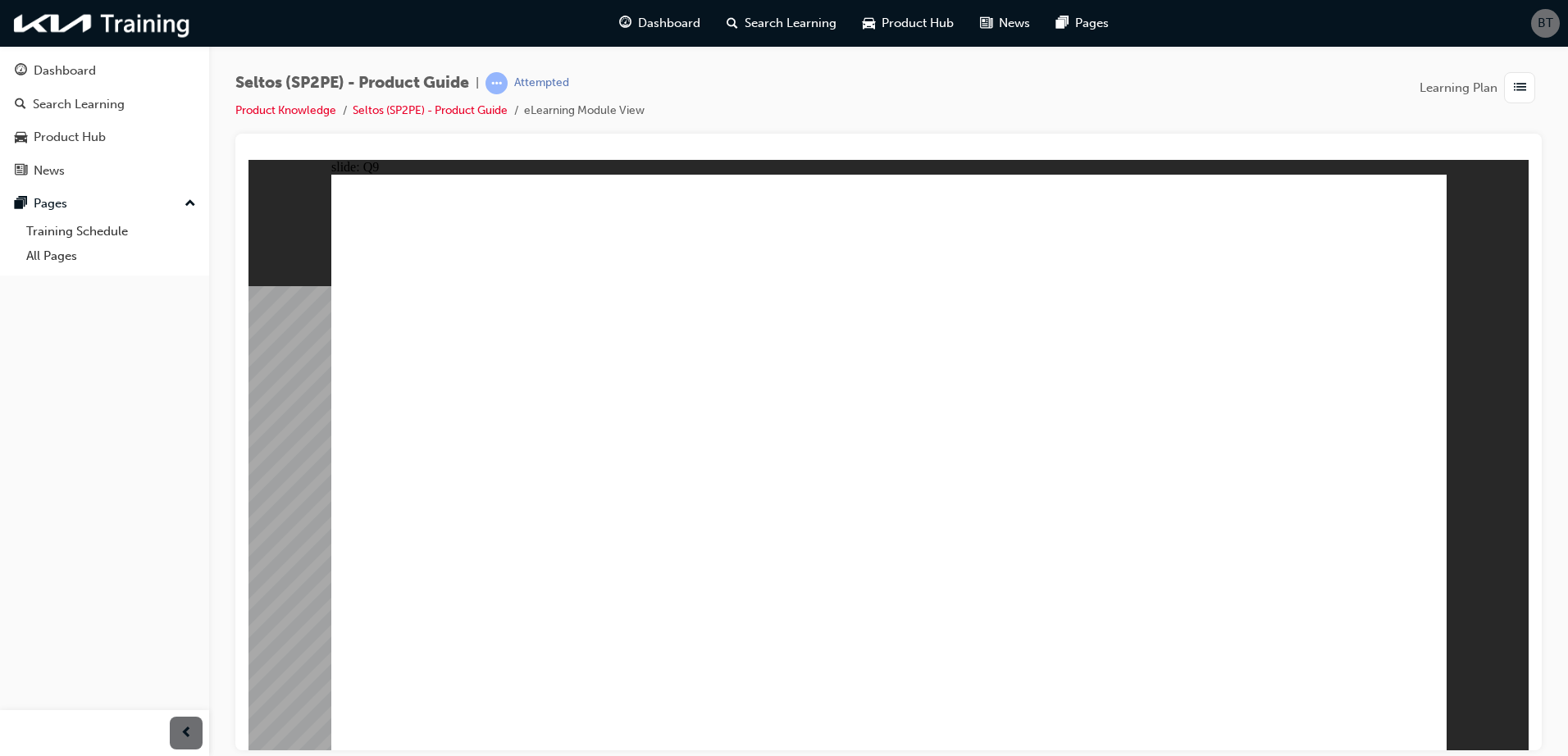
radio input "false"
radio input "true"
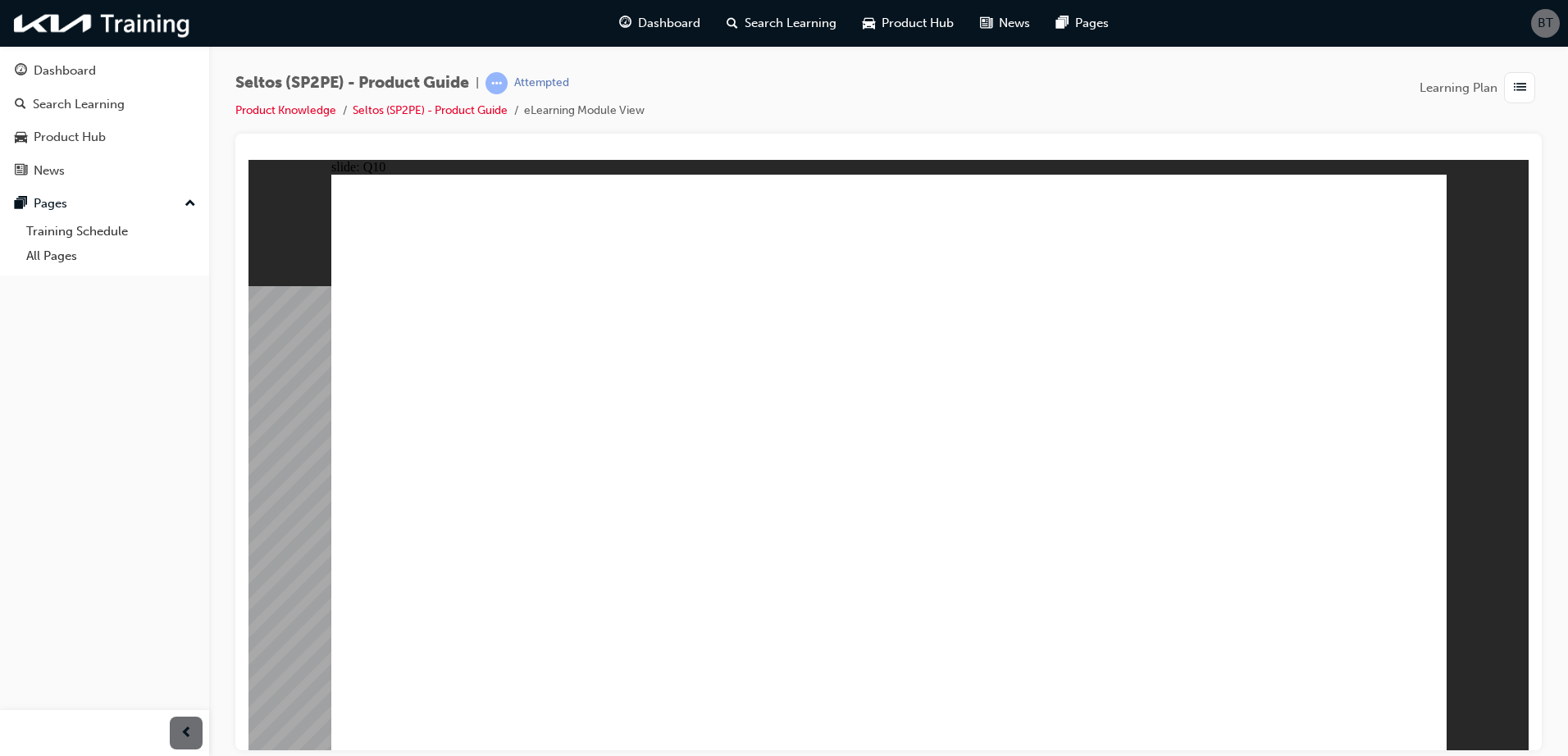
radio input "true"
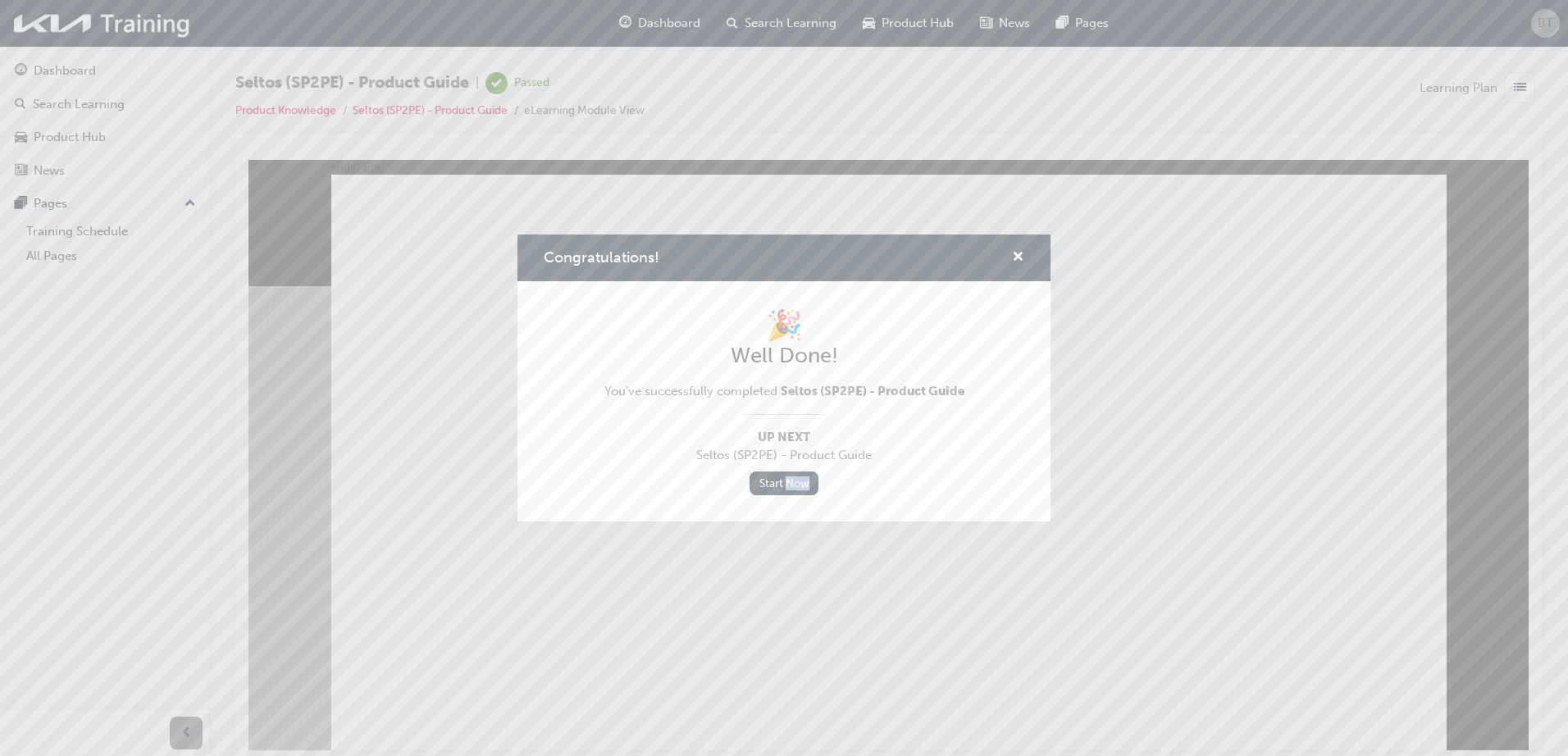
click at [873, 712] on div "Congratulations! 🎉 Well Done! You've successfully completed Seltos (SP2PE) - Pr…" at bounding box center [784, 378] width 1568 height 756
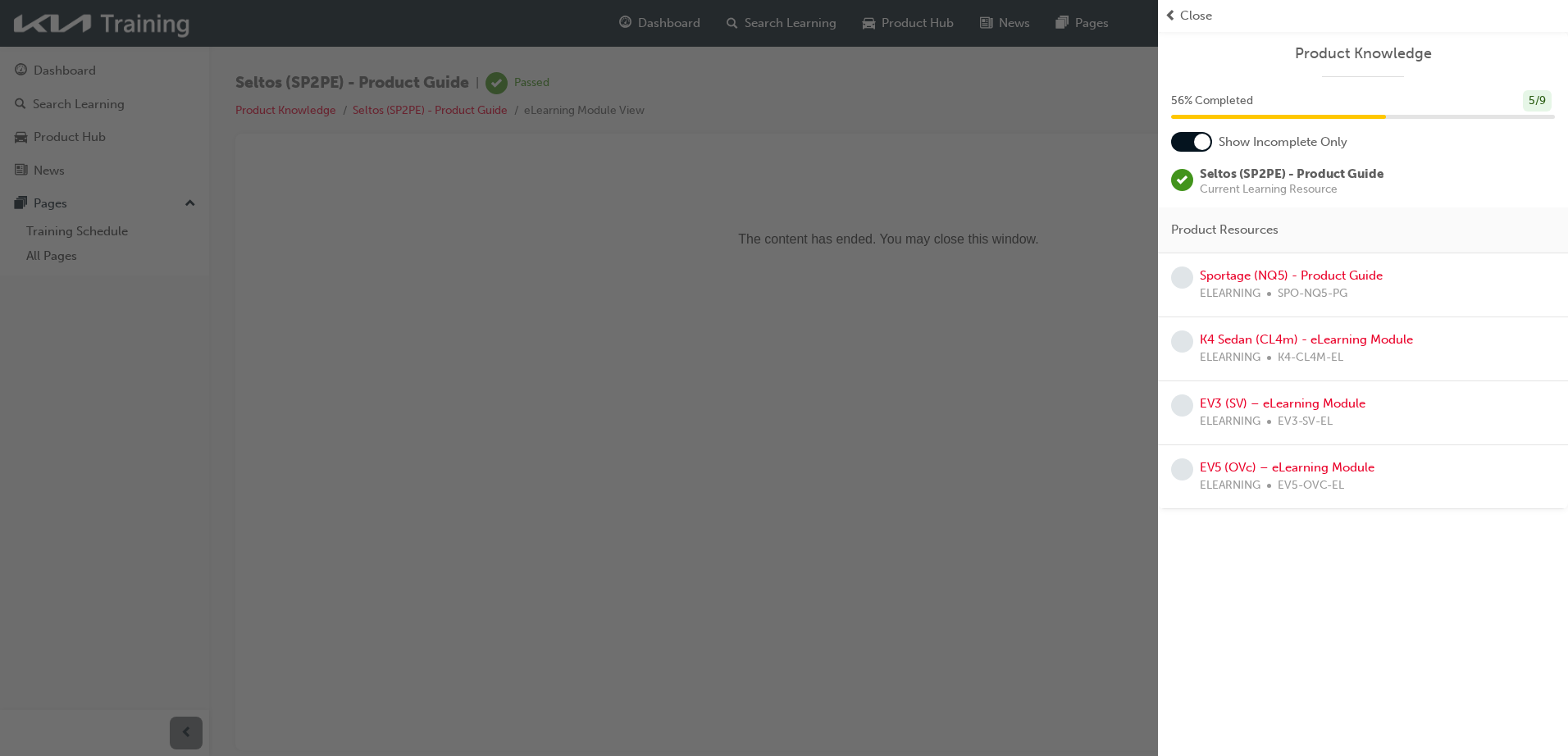
click at [1138, 556] on div "button" at bounding box center [578, 378] width 1158 height 756
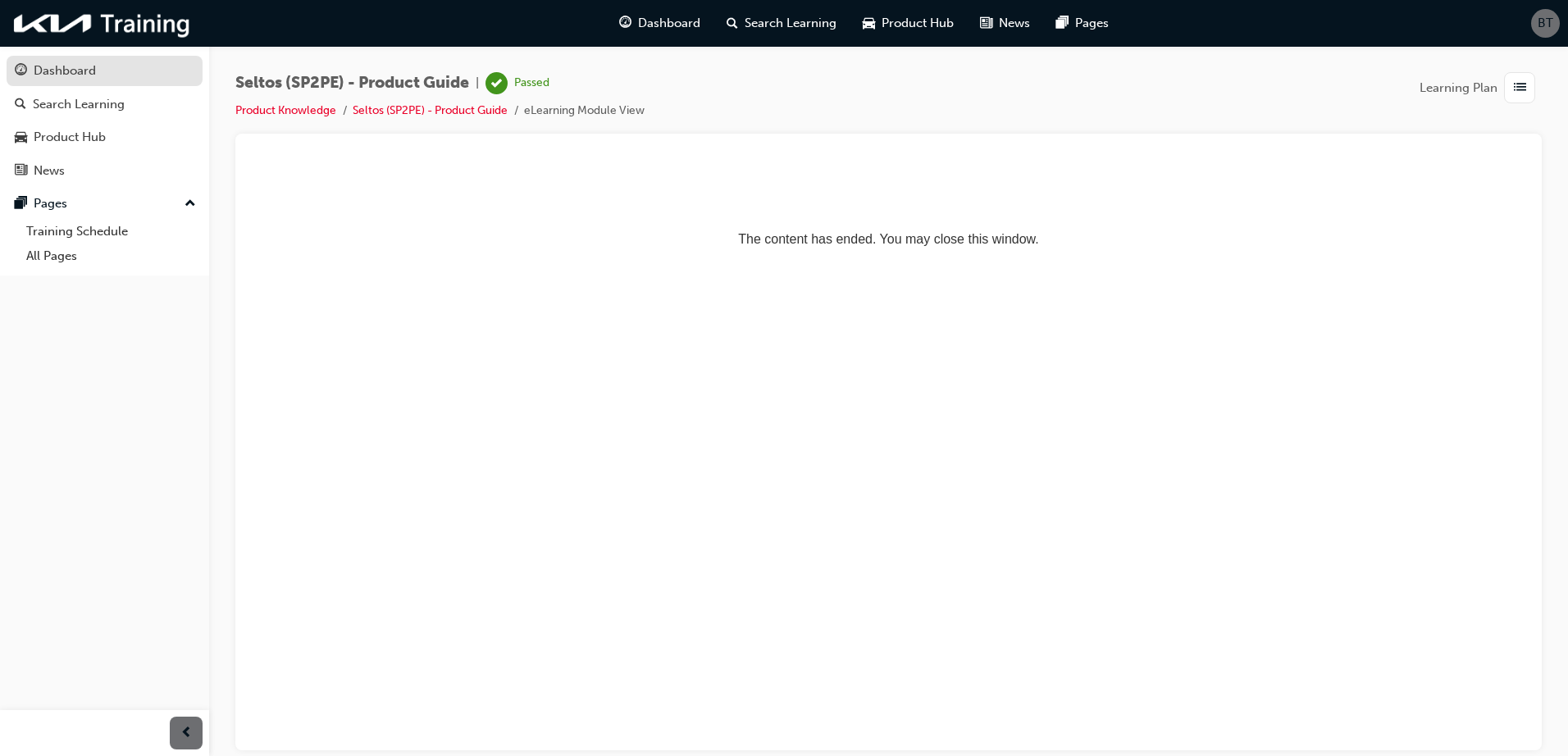
click at [83, 70] on div "Dashboard" at bounding box center [65, 71] width 63 height 19
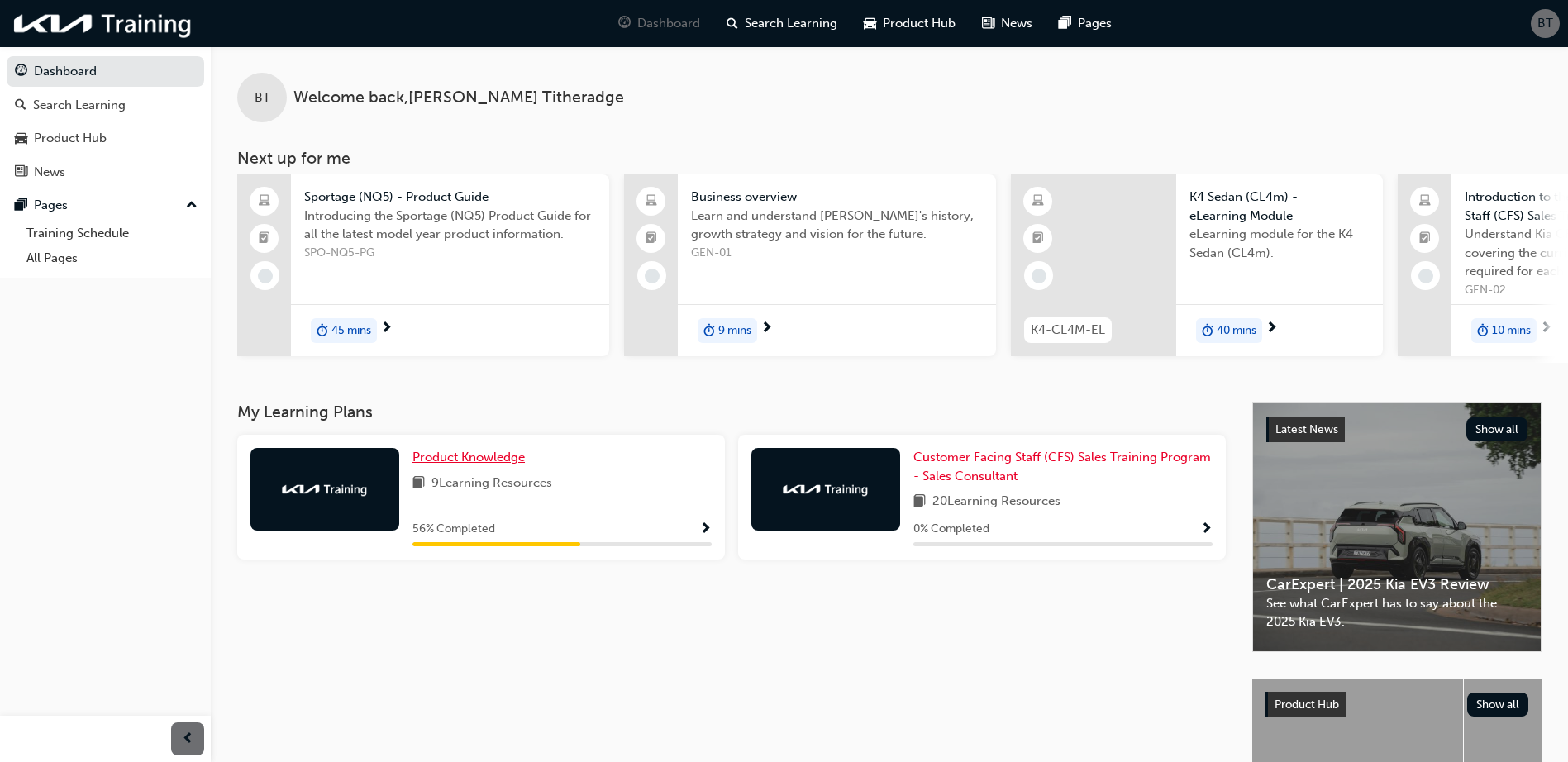
click at [486, 459] on span "Product Knowledge" at bounding box center [469, 457] width 112 height 15
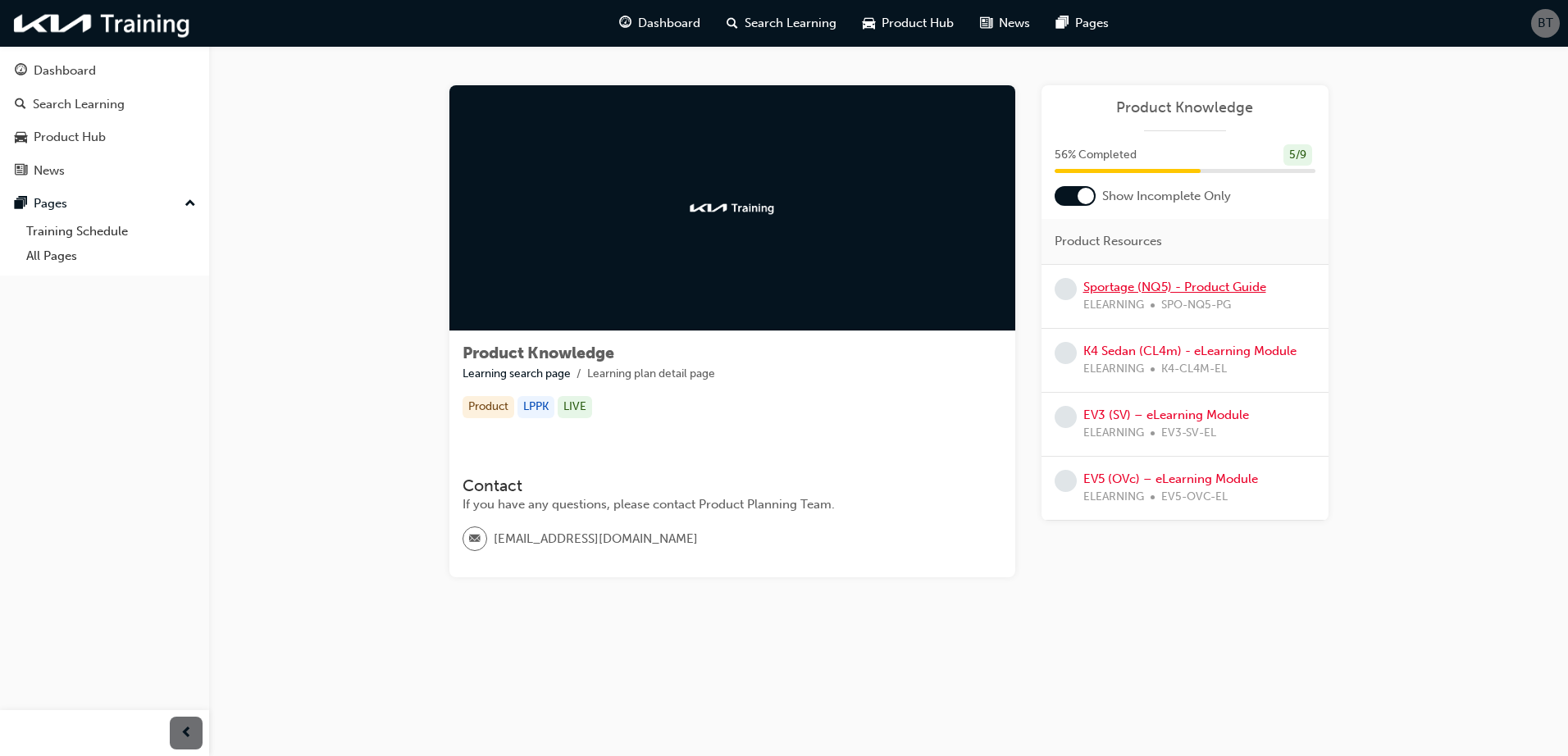
click at [1159, 283] on link "Sportage (NQ5) - Product Guide" at bounding box center [1175, 287] width 183 height 15
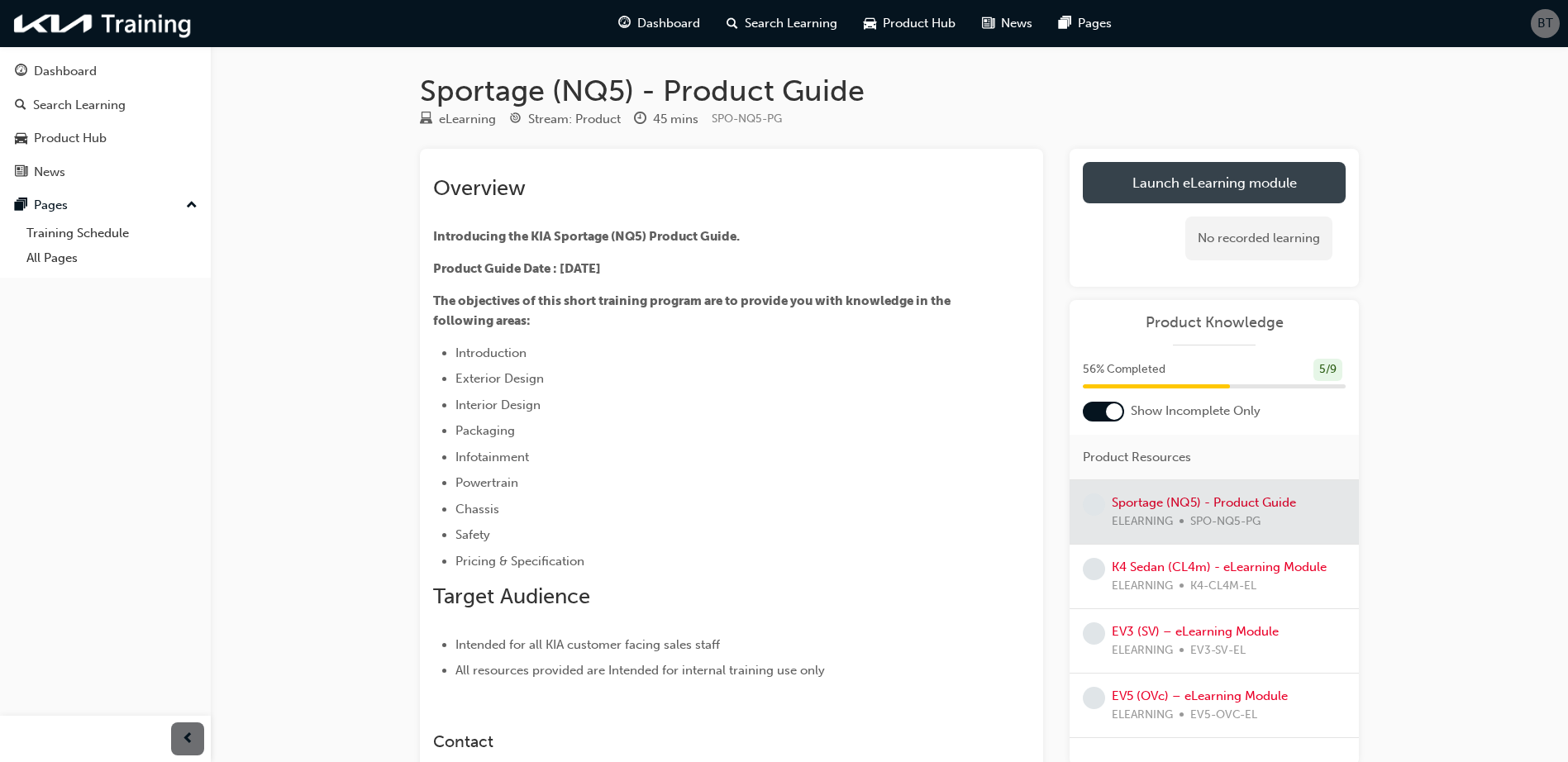
click at [1172, 189] on link "Launch eLearning module" at bounding box center [1214, 182] width 263 height 41
